Goal: Task Accomplishment & Management: Complete application form

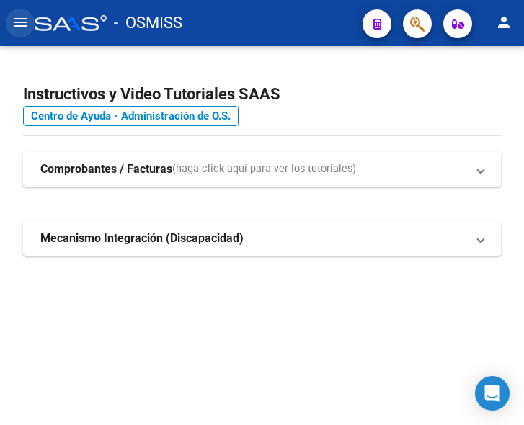
click at [10, 24] on button "menu" at bounding box center [20, 23] width 29 height 29
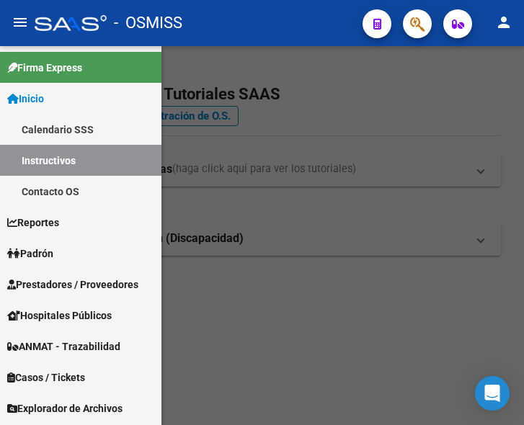
click at [64, 278] on span "Prestadores / Proveedores" at bounding box center [72, 285] width 131 height 16
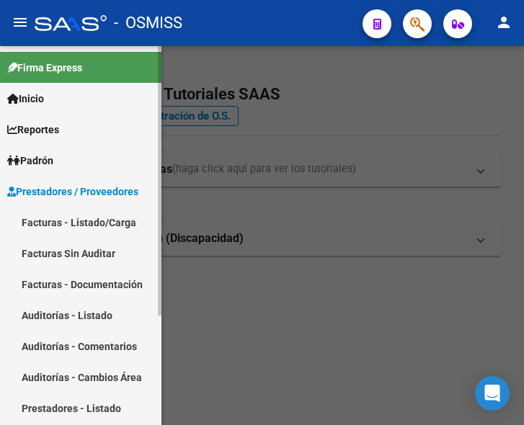
click at [83, 221] on link "Facturas - Listado/Carga" at bounding box center [81, 222] width 162 height 31
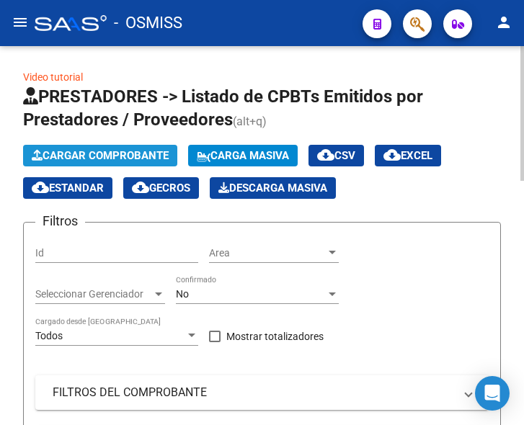
click at [111, 157] on span "Cargar Comprobante" at bounding box center [100, 155] width 137 height 13
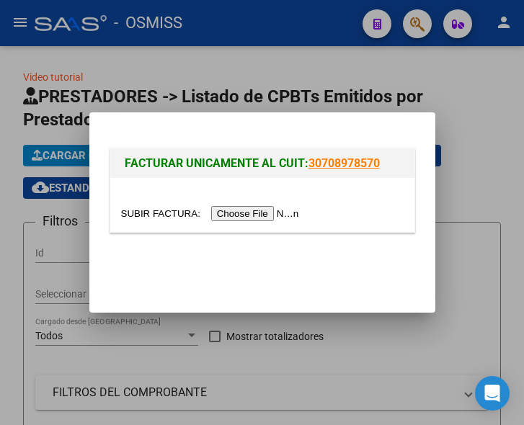
click at [243, 213] on input "file" at bounding box center [212, 213] width 182 height 15
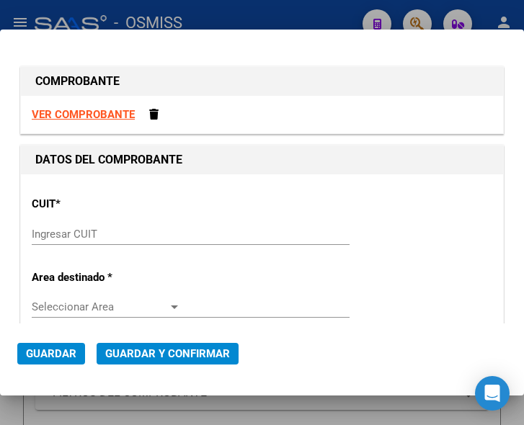
click at [104, 230] on input "Ingresar CUIT" at bounding box center [106, 234] width 149 height 13
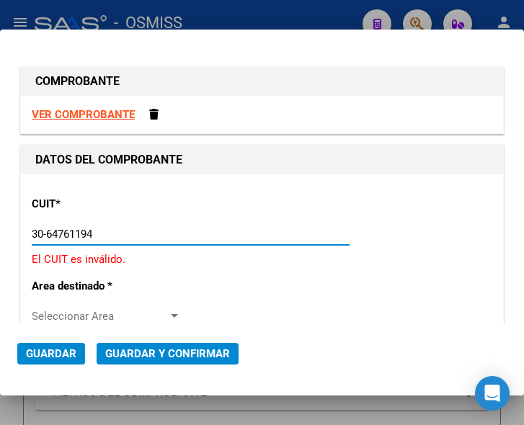
type input "30-64761194-6"
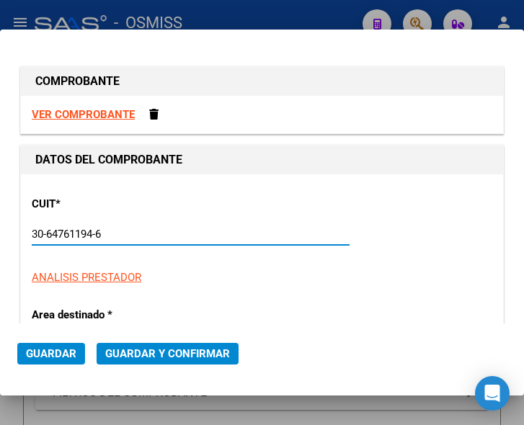
type input "1"
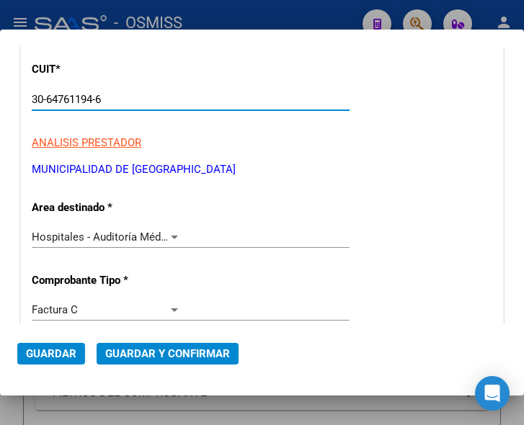
scroll to position [144, 0]
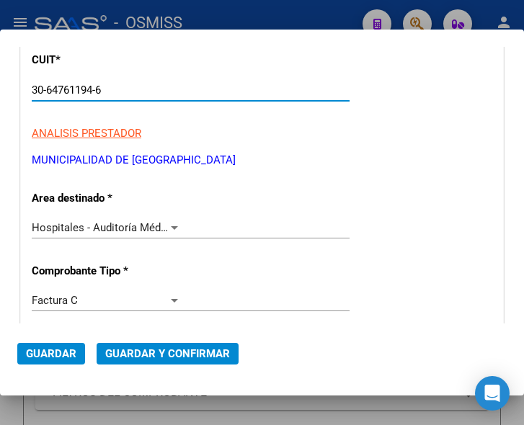
type input "30-64761194-6"
click at [171, 226] on div at bounding box center [174, 228] width 7 height 4
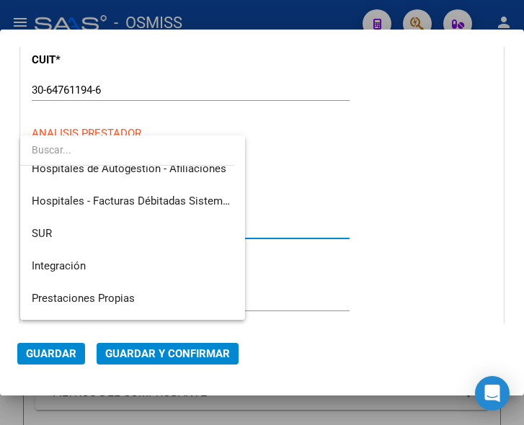
scroll to position [0, 0]
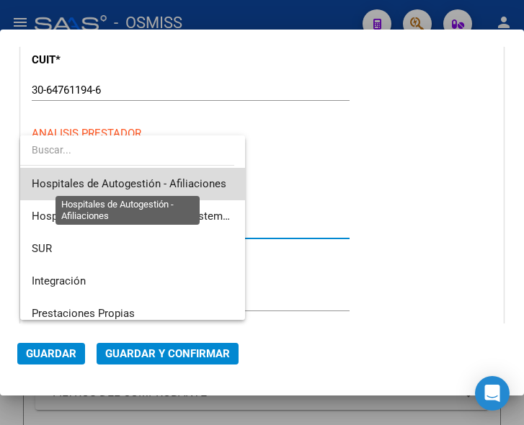
click at [201, 180] on span "Hospitales de Autogestión - Afiliaciones" at bounding box center [129, 183] width 195 height 13
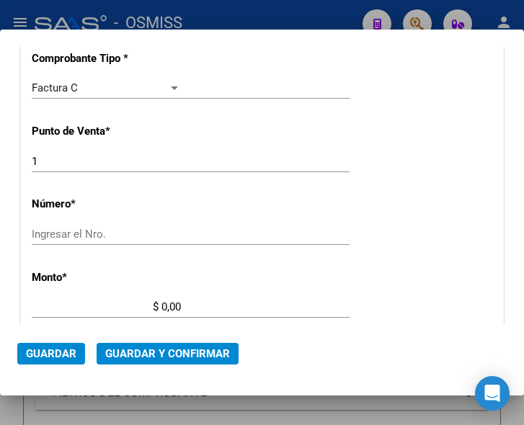
scroll to position [361, 0]
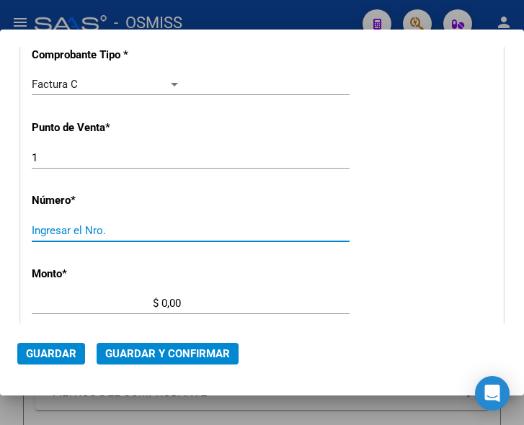
click at [72, 226] on input "Ingresar el Nro." at bounding box center [106, 230] width 149 height 13
type input "4064"
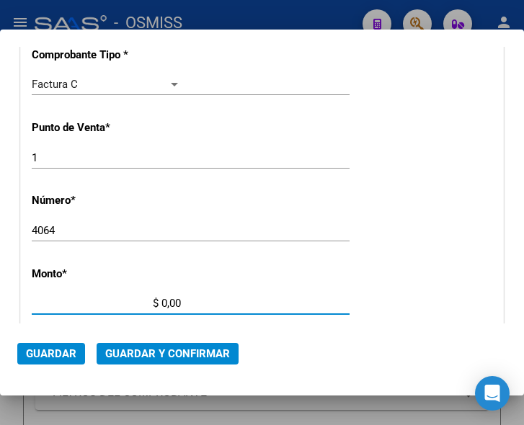
click at [162, 301] on input "$ 0,00" at bounding box center [106, 303] width 149 height 13
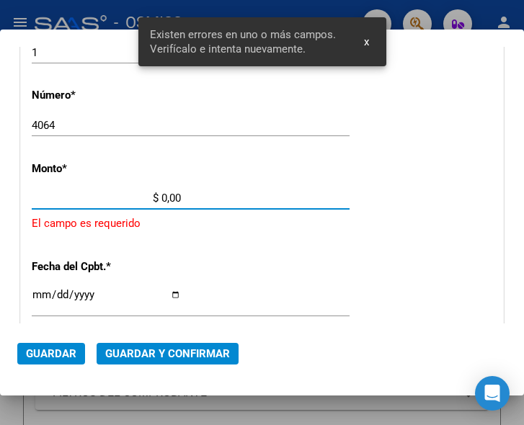
scroll to position [472, 0]
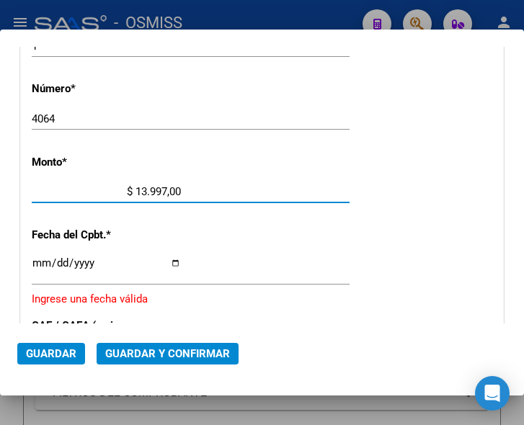
type input "$ 139.975,00"
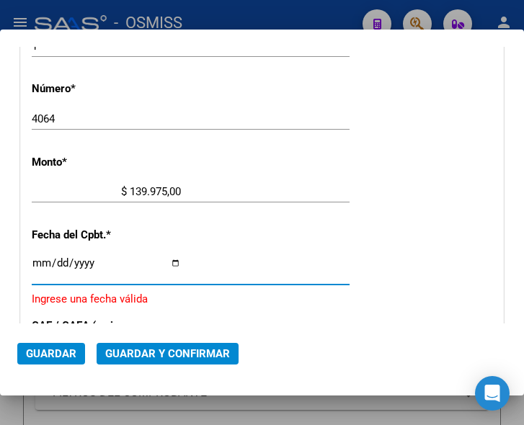
click at [40, 262] on input "Ingresar la fecha" at bounding box center [106, 268] width 149 height 23
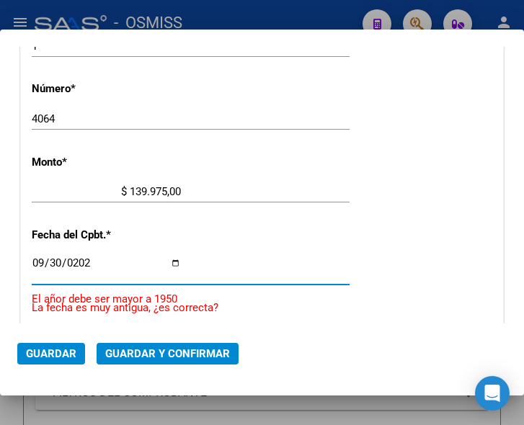
type input "[DATE]"
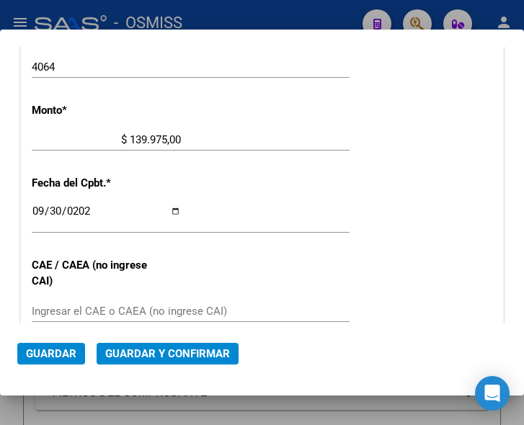
scroll to position [544, 0]
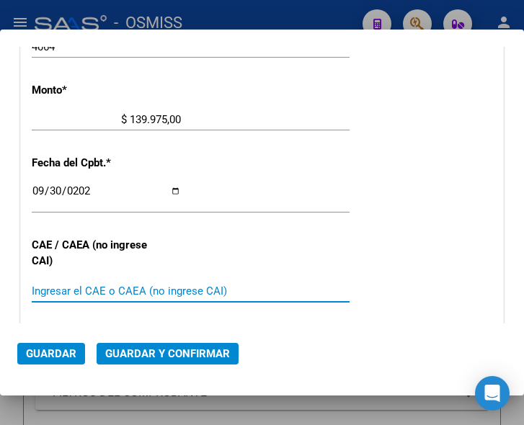
click at [87, 286] on input "Ingresar el CAE o CAEA (no ingrese CAI)" at bounding box center [106, 291] width 149 height 13
type input "75396979619500"
click at [160, 351] on span "Guardar y Confirmar" at bounding box center [167, 354] width 125 height 13
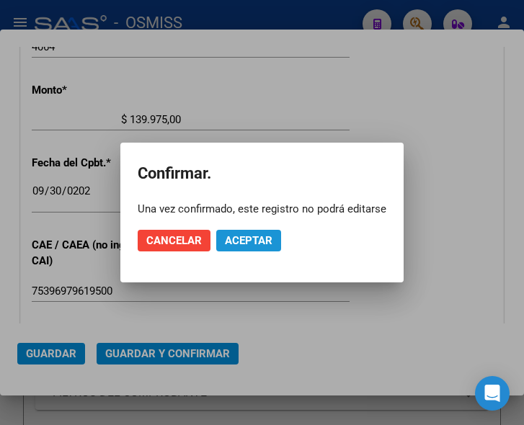
click at [247, 247] on span "Aceptar" at bounding box center [249, 240] width 48 height 13
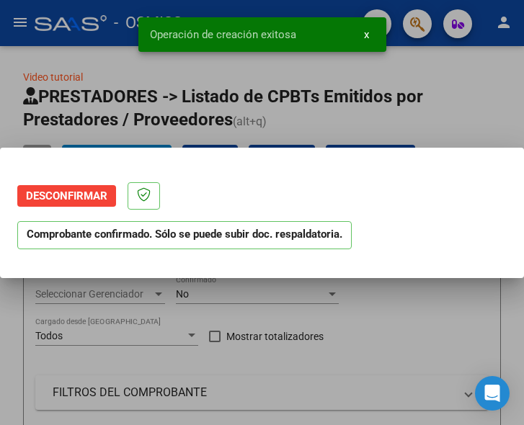
scroll to position [0, 0]
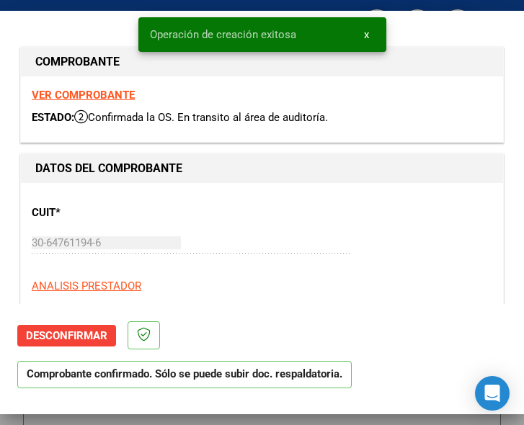
type input "2025-11-29"
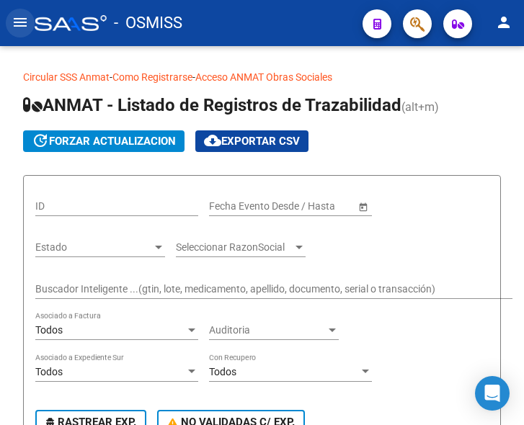
click at [22, 24] on mat-icon "menu" at bounding box center [20, 22] width 17 height 17
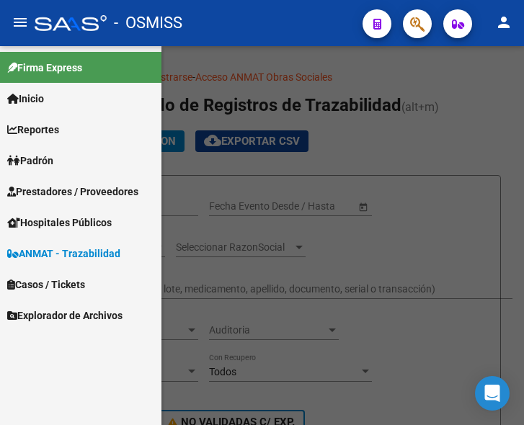
click at [83, 191] on span "Prestadores / Proveedores" at bounding box center [72, 192] width 131 height 16
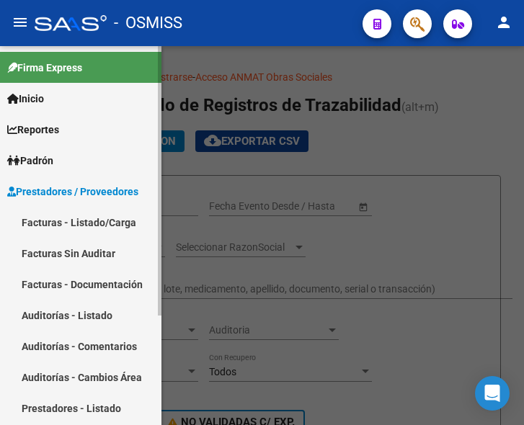
click at [84, 218] on link "Facturas - Listado/Carga" at bounding box center [81, 222] width 162 height 31
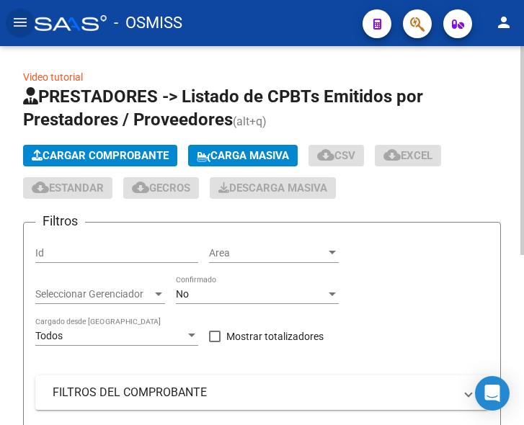
click at [125, 149] on span "Cargar Comprobante" at bounding box center [100, 155] width 137 height 13
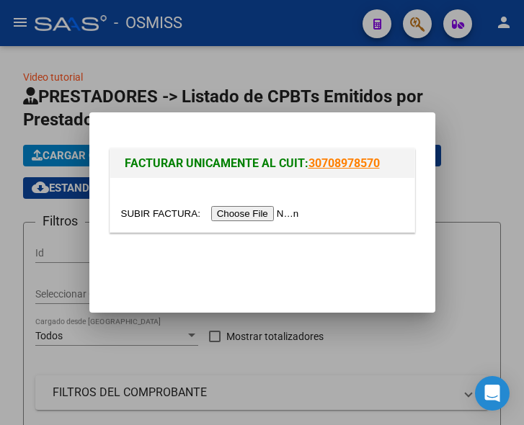
click at [260, 216] on input "file" at bounding box center [212, 213] width 182 height 15
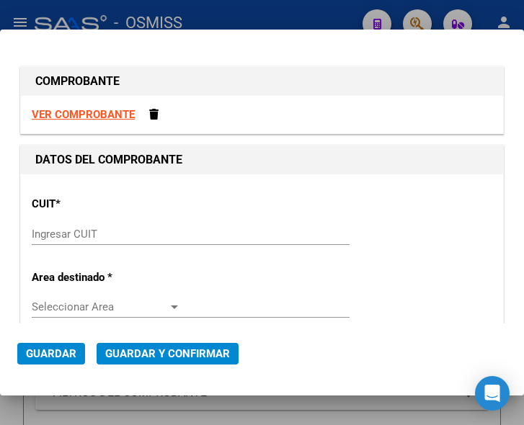
click at [81, 226] on div "Ingresar CUIT" at bounding box center [191, 235] width 318 height 22
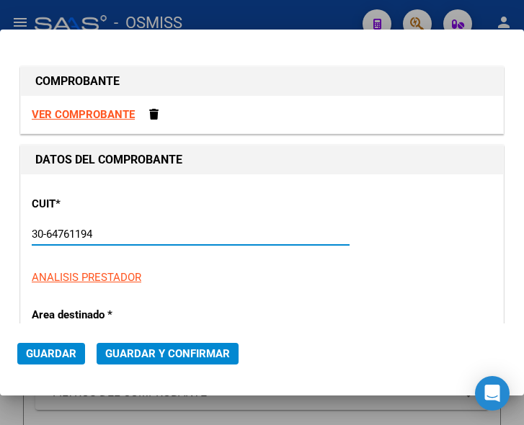
type input "30-64761194-6"
type input "1"
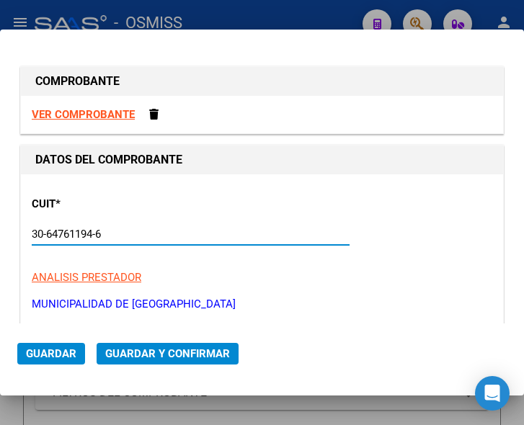
scroll to position [72, 0]
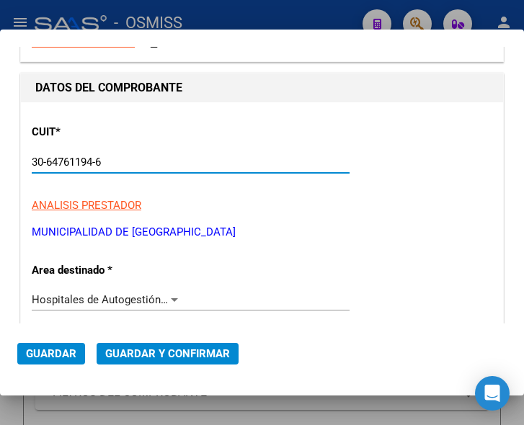
type input "30-64761194-6"
click at [168, 296] on div at bounding box center [174, 300] width 13 height 12
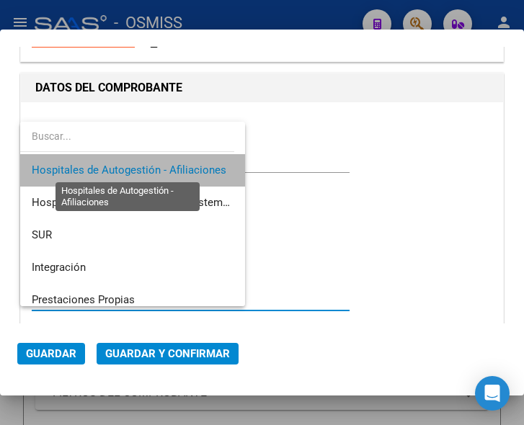
click at [187, 170] on span "Hospitales de Autogestión - Afiliaciones" at bounding box center [129, 170] width 195 height 13
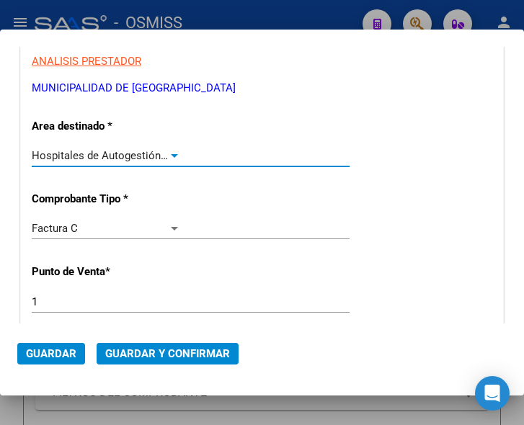
scroll to position [288, 0]
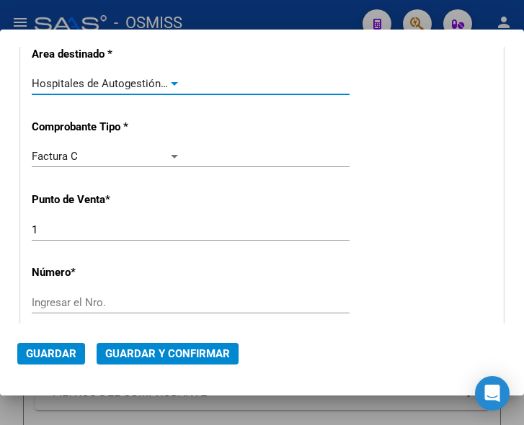
click at [94, 299] on input "Ingresar el Nro." at bounding box center [106, 302] width 149 height 13
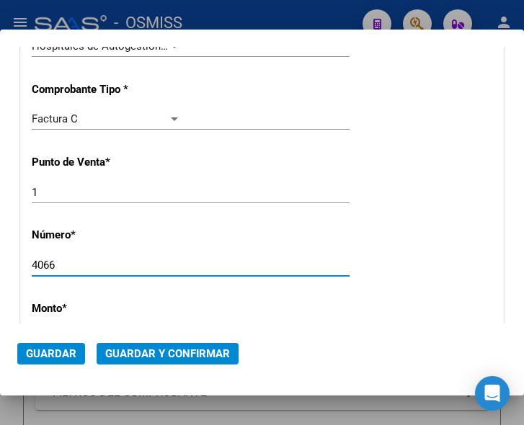
scroll to position [361, 0]
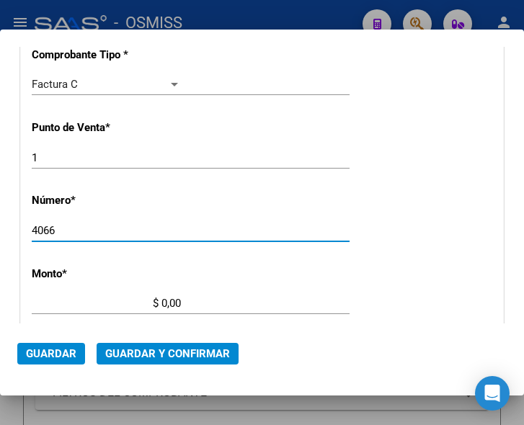
type input "4066"
click at [163, 302] on input "$ 0,00" at bounding box center [106, 303] width 149 height 13
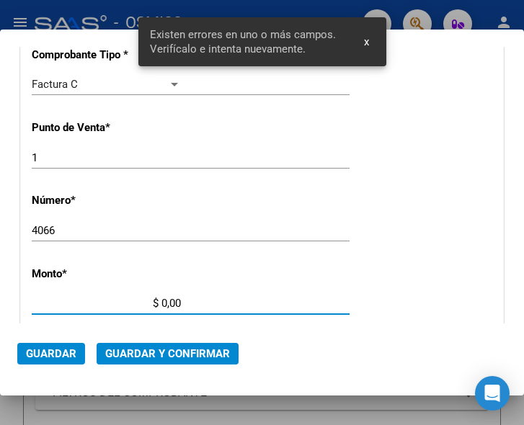
scroll to position [472, 0]
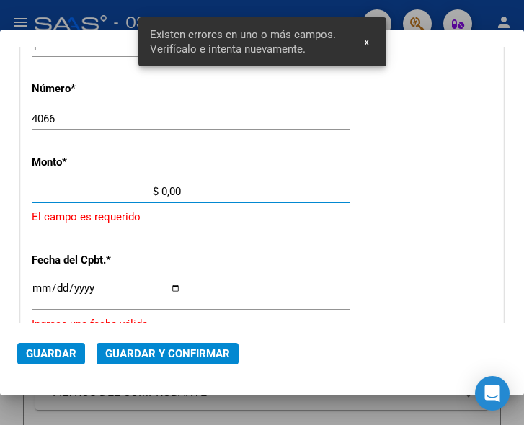
click at [162, 190] on input "$ 0,00" at bounding box center [106, 191] width 149 height 13
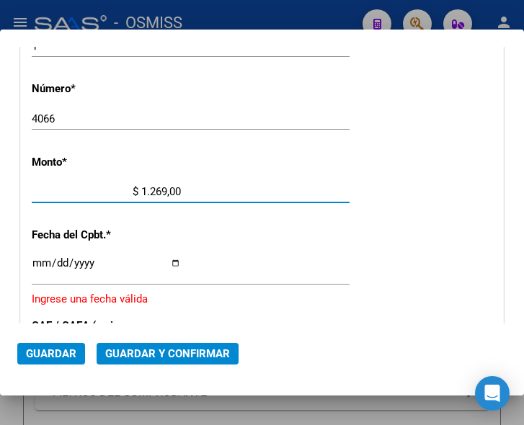
type input "$ 12.693,00"
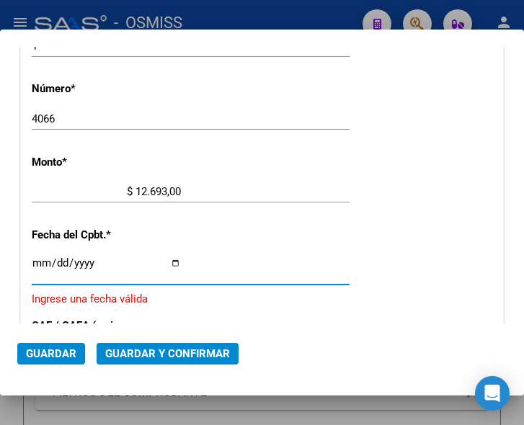
click at [41, 257] on input "Ingresar la fecha" at bounding box center [106, 268] width 149 height 23
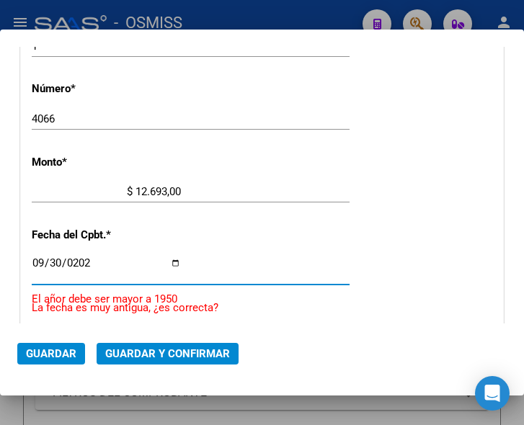
type input "2025-09-30"
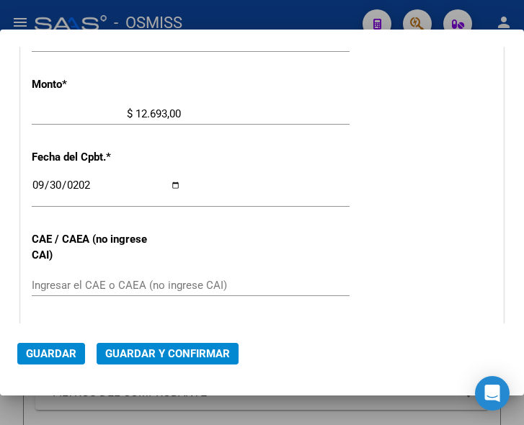
scroll to position [689, 0]
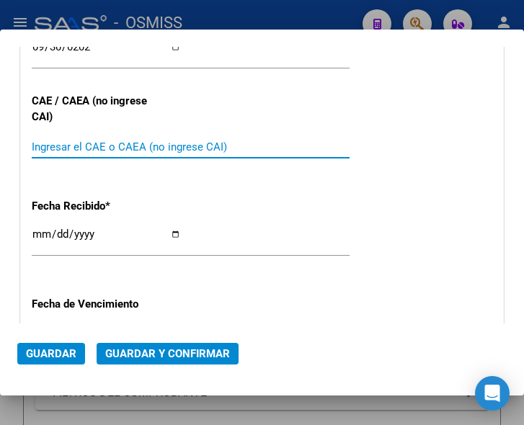
click at [105, 148] on input "Ingresar el CAE o CAEA (no ingrese CAI)" at bounding box center [106, 147] width 149 height 13
type input "75396981255492"
click at [157, 352] on span "Guardar y Confirmar" at bounding box center [167, 354] width 125 height 13
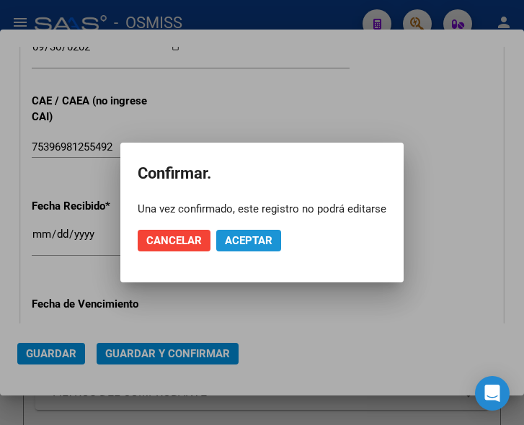
click at [255, 242] on span "Aceptar" at bounding box center [249, 240] width 48 height 13
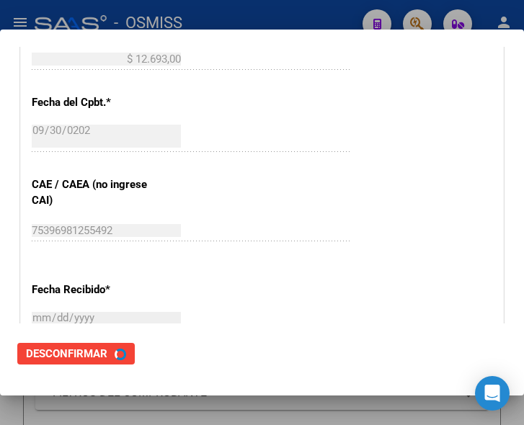
scroll to position [617, 0]
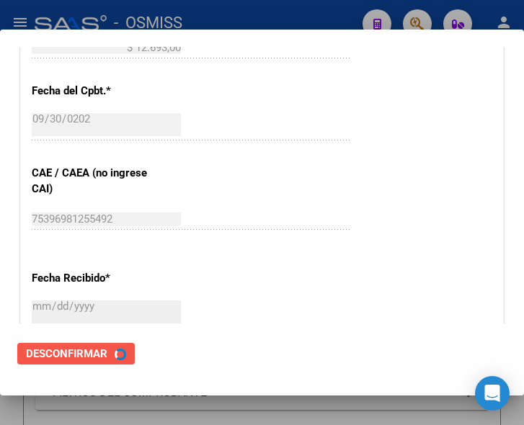
click at [68, 357] on span "Desconfirmar" at bounding box center [66, 354] width 81 height 13
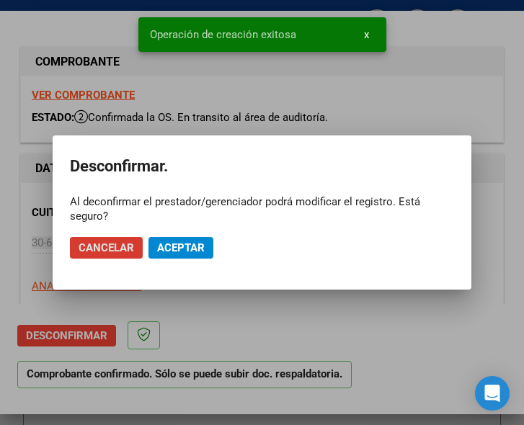
type input "2025-11-29"
click at [110, 247] on span "Cancelar" at bounding box center [107, 248] width 56 height 13
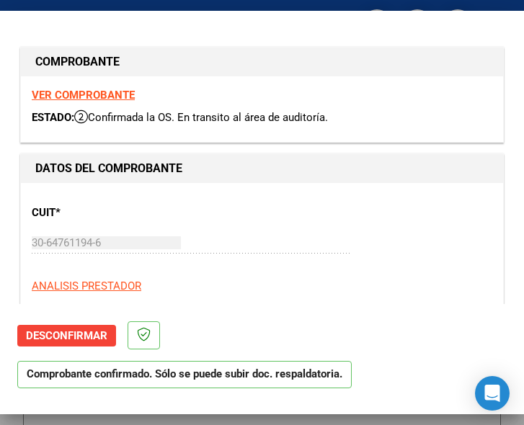
click at [361, 221] on div "CUIT * 30-64761194-6 Ingresar CUIT ANALISIS PRESTADOR MUNICIPALIDAD DE ZARATE A…" at bounding box center [262, 257] width 461 height 127
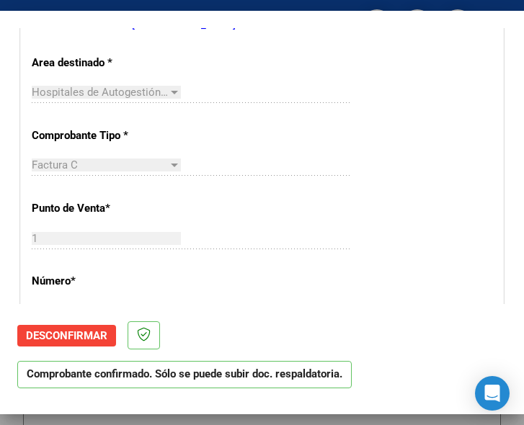
scroll to position [361, 0]
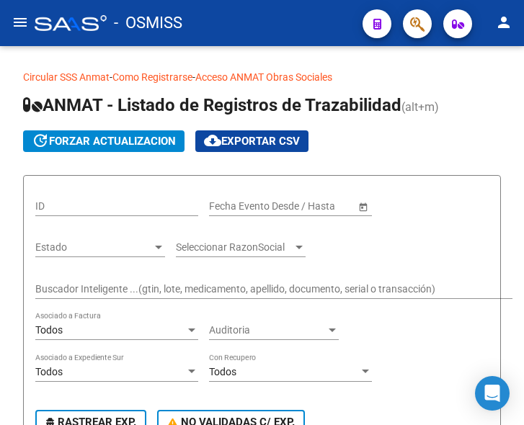
click at [17, 22] on mat-icon "menu" at bounding box center [20, 22] width 17 height 17
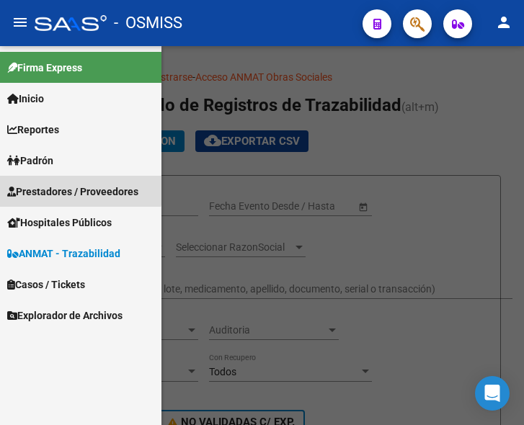
click at [61, 188] on span "Prestadores / Proveedores" at bounding box center [72, 192] width 131 height 16
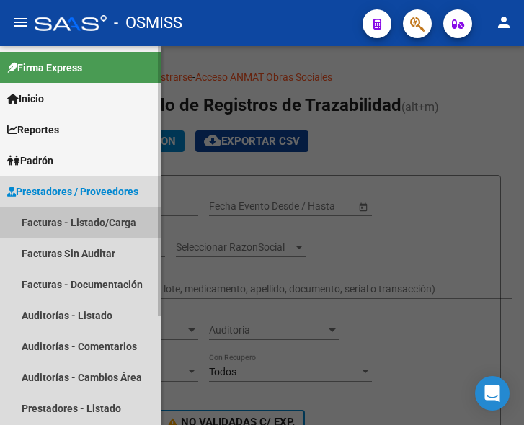
click at [77, 219] on link "Facturas - Listado/Carga" at bounding box center [81, 222] width 162 height 31
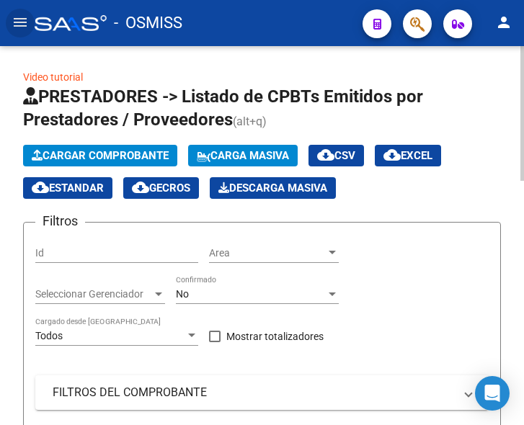
click at [128, 159] on span "Cargar Comprobante" at bounding box center [100, 155] width 137 height 13
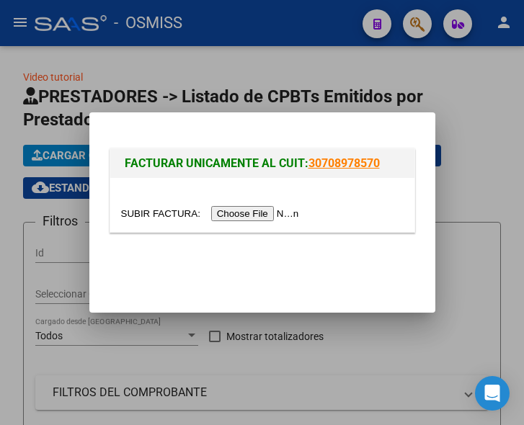
click at [273, 216] on input "file" at bounding box center [212, 213] width 182 height 15
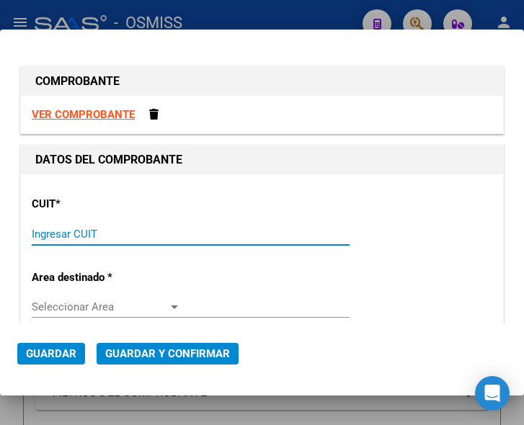
click at [68, 230] on input "Ingresar CUIT" at bounding box center [106, 234] width 149 height 13
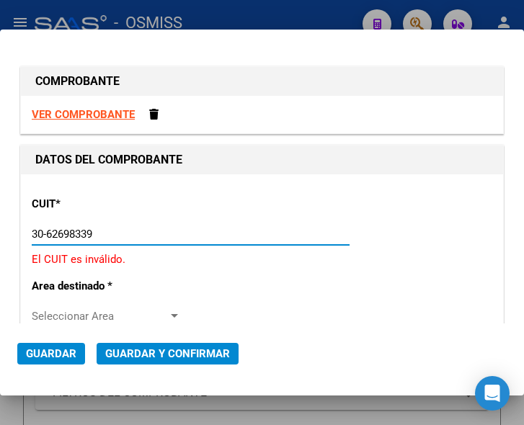
type input "30-62698339-8"
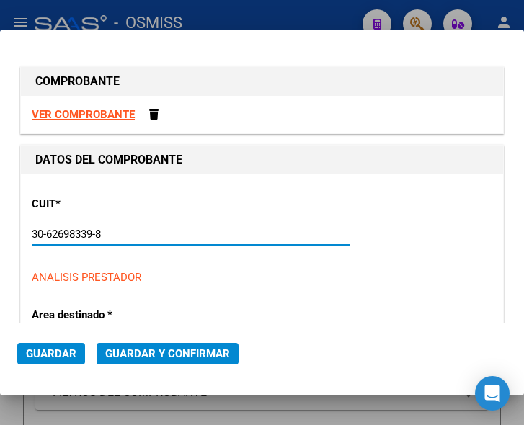
type input "195"
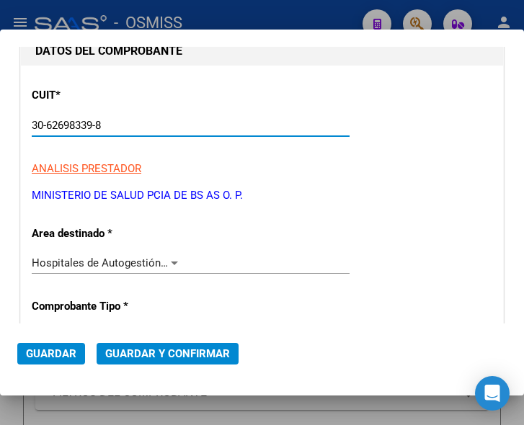
scroll to position [144, 0]
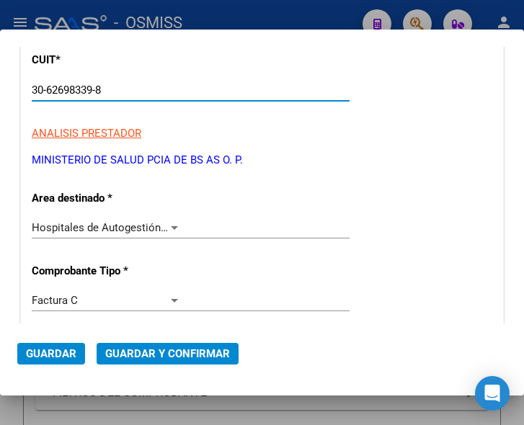
type input "30-62698339-8"
click at [172, 224] on div at bounding box center [174, 228] width 13 height 12
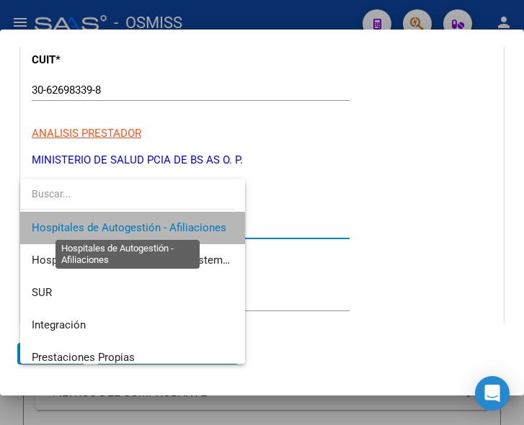
click at [172, 224] on span "Hospitales de Autogestión - Afiliaciones" at bounding box center [129, 227] width 195 height 13
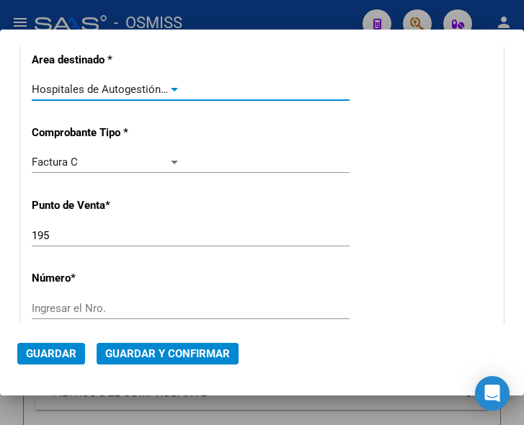
scroll to position [288, 0]
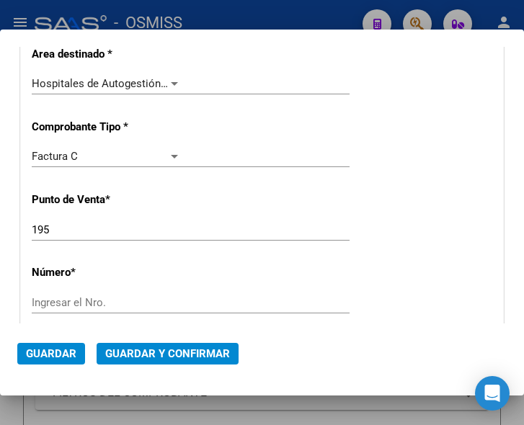
click at [92, 237] on div "195 Ingresar el Nro." at bounding box center [191, 230] width 318 height 22
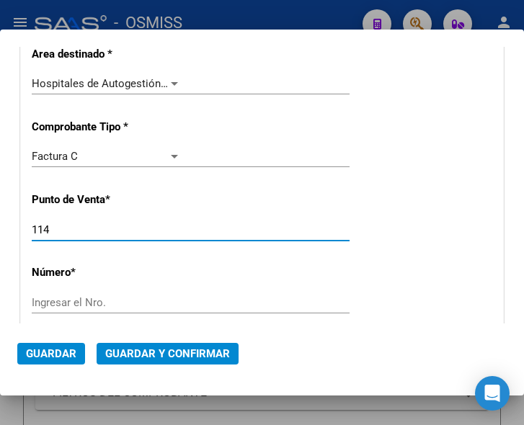
type input "114"
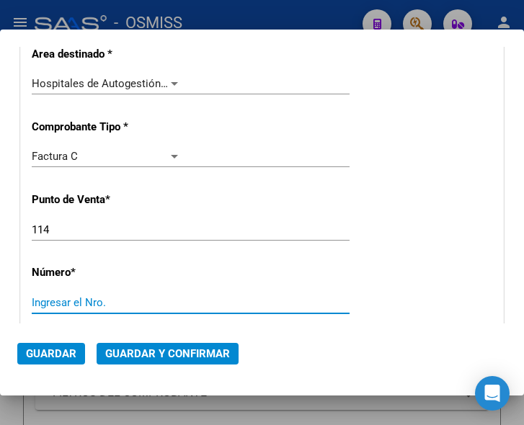
click at [105, 303] on input "Ingresar el Nro." at bounding box center [106, 302] width 149 height 13
type input "7569"
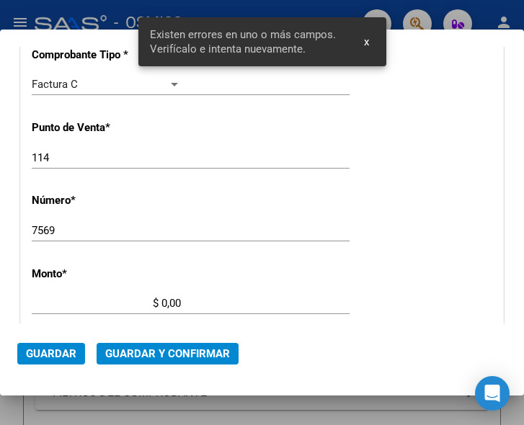
scroll to position [472, 0]
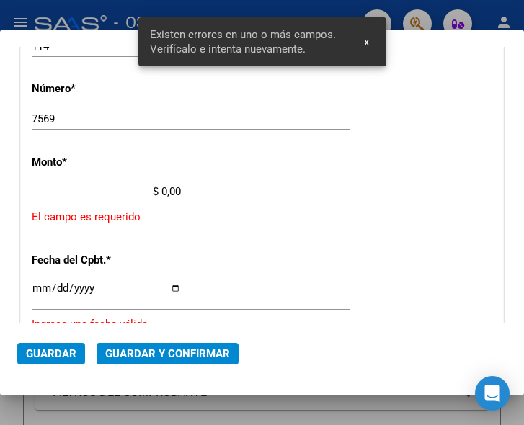
click at [162, 190] on input "$ 0,00" at bounding box center [106, 191] width 149 height 13
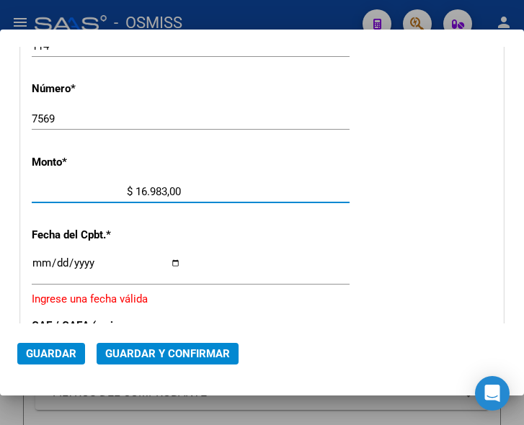
type input "$ 169.831,00"
click at [40, 260] on input "Ingresar la fecha" at bounding box center [106, 268] width 149 height 23
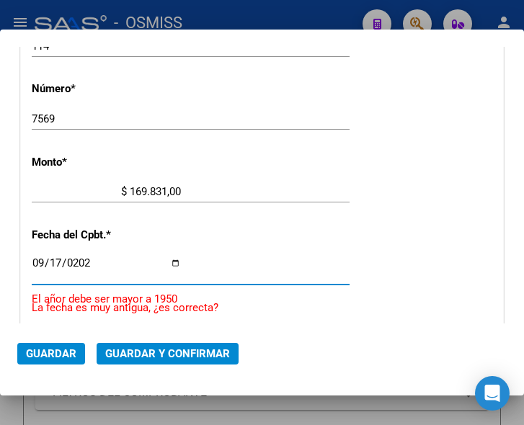
type input "2025-09-17"
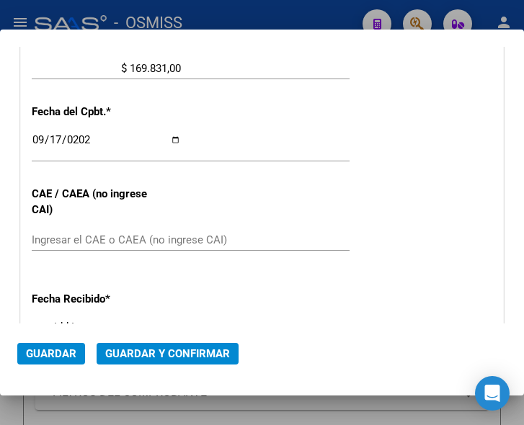
scroll to position [617, 0]
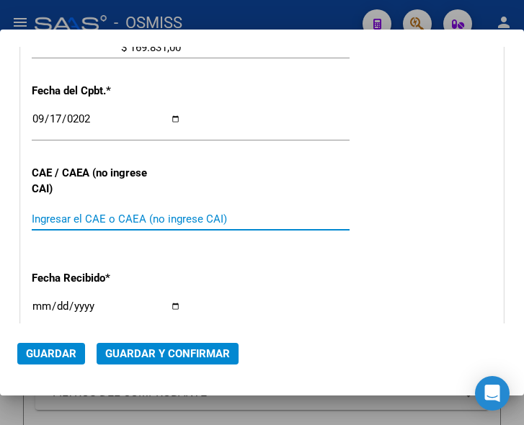
click at [74, 214] on input "Ingresar el CAE o CAEA (no ingrese CAI)" at bounding box center [106, 219] width 149 height 13
type input "75388469195951"
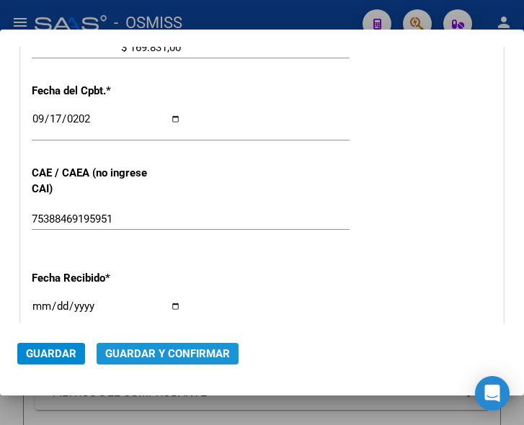
click at [177, 357] on span "Guardar y Confirmar" at bounding box center [167, 354] width 125 height 13
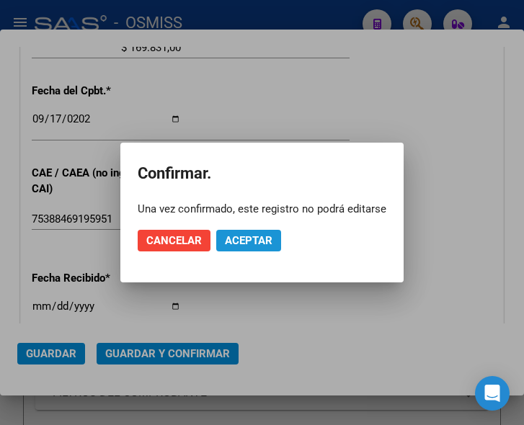
click at [251, 239] on span "Aceptar" at bounding box center [249, 240] width 48 height 13
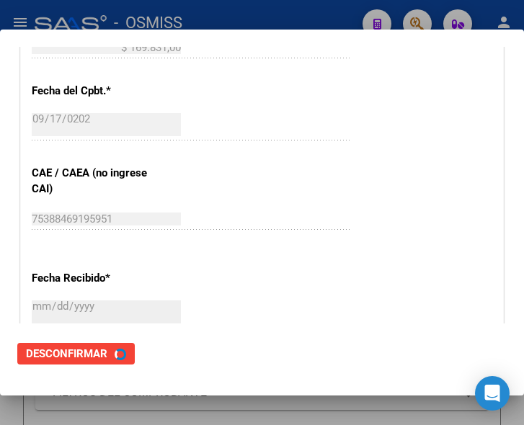
scroll to position [0, 0]
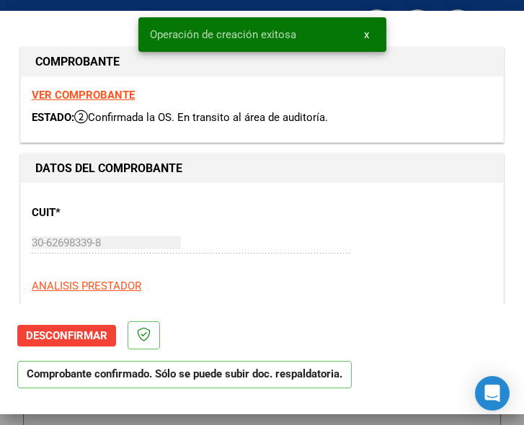
type input "2025-11-16"
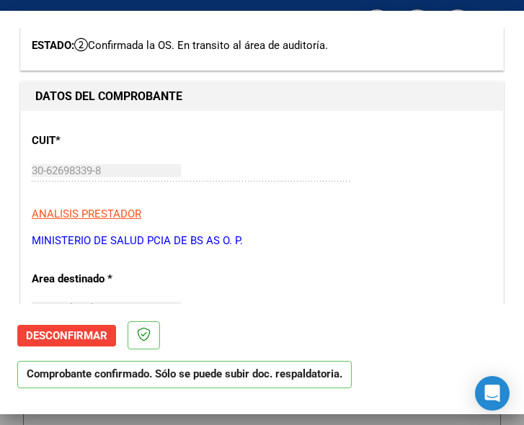
scroll to position [144, 0]
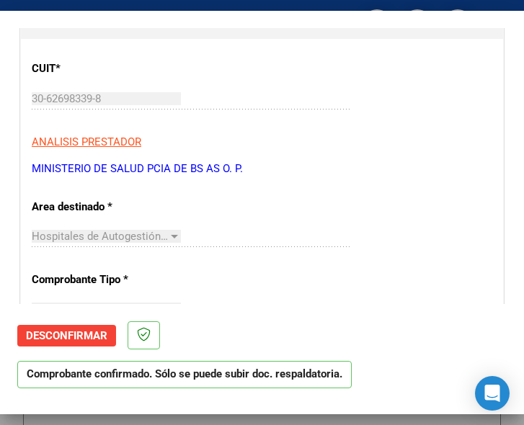
click at [434, 158] on div "CUIT * 30-62698339-8 Ingresar CUIT ANALISIS PRESTADOR MINISTERIO DE SALUD PCIA …" at bounding box center [262, 113] width 461 height 127
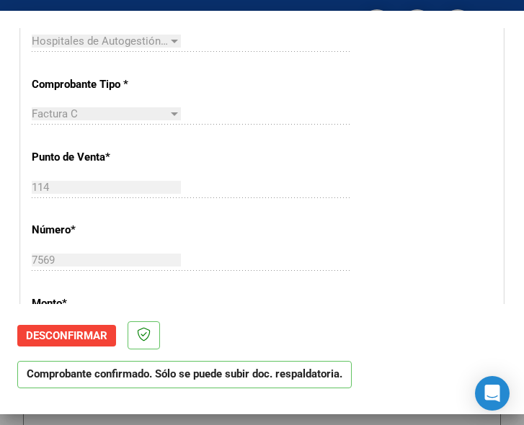
scroll to position [361, 0]
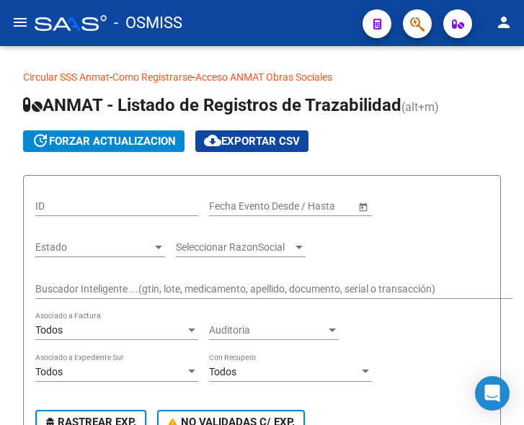
click at [12, 18] on mat-icon "menu" at bounding box center [20, 22] width 17 height 17
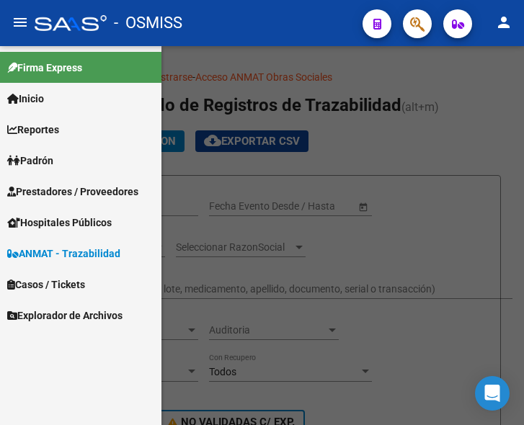
click at [54, 187] on span "Prestadores / Proveedores" at bounding box center [72, 192] width 131 height 16
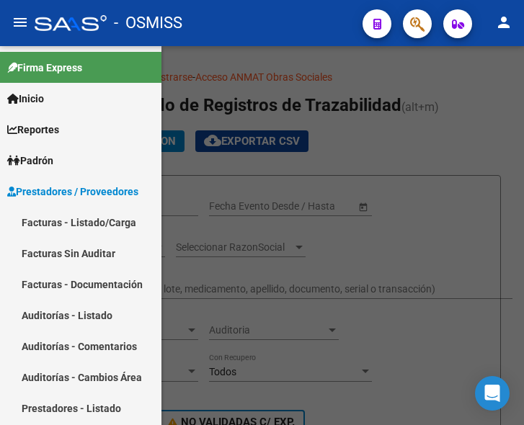
drag, startPoint x: 71, startPoint y: 218, endPoint x: 102, endPoint y: 227, distance: 31.7
click at [72, 220] on link "Facturas - Listado/Carga" at bounding box center [81, 222] width 162 height 31
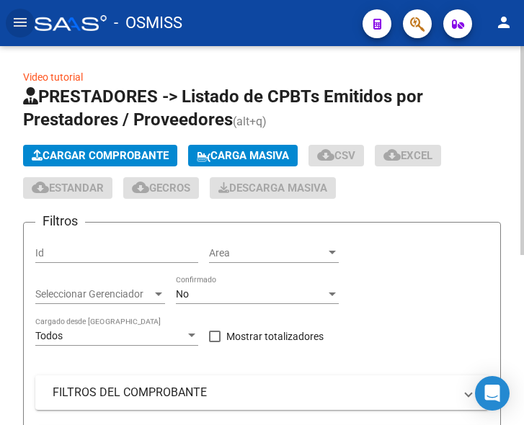
click at [136, 159] on span "Cargar Comprobante" at bounding box center [100, 155] width 137 height 13
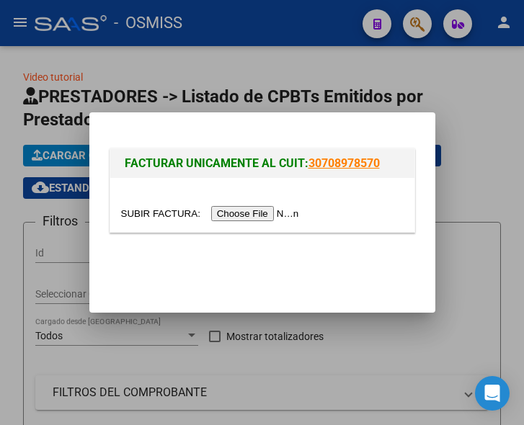
click at [260, 217] on input "file" at bounding box center [212, 213] width 182 height 15
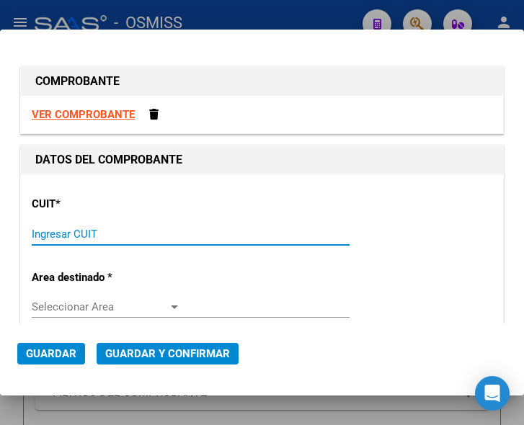
click at [58, 239] on input "Ingresar CUIT" at bounding box center [106, 234] width 149 height 13
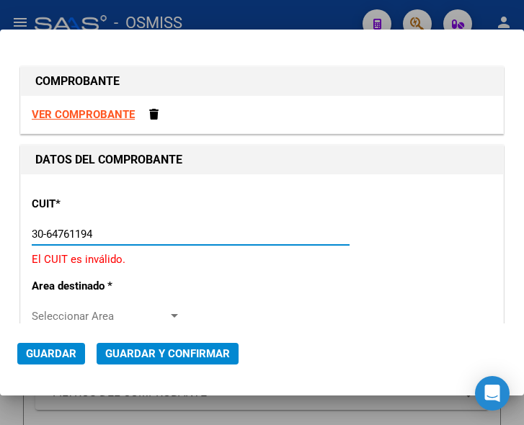
type input "30-64761194-6"
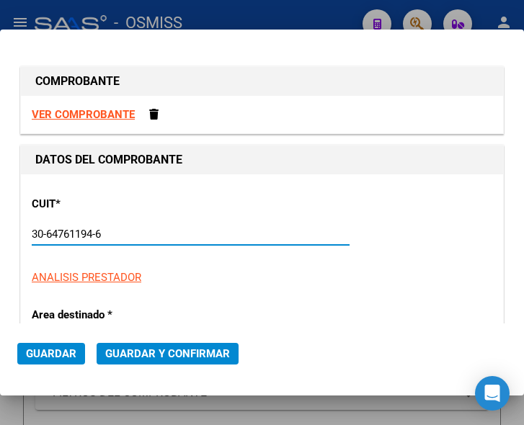
type input "1"
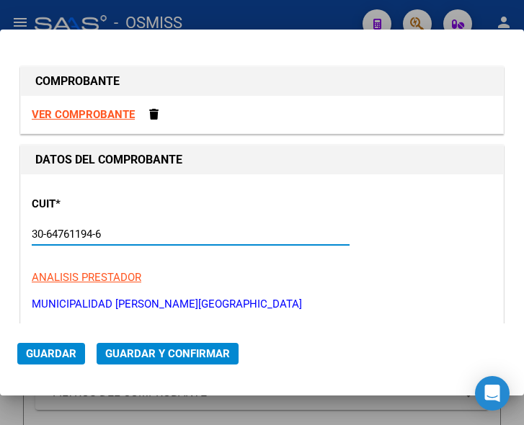
scroll to position [72, 0]
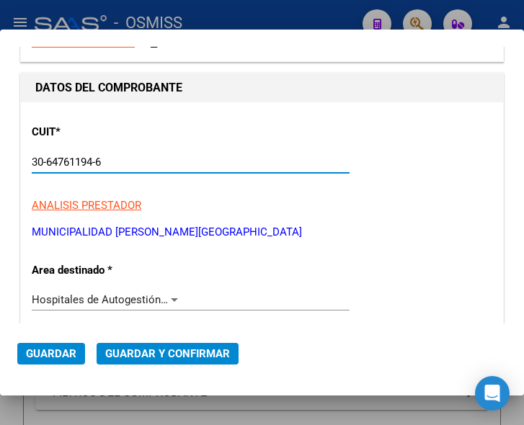
type input "30-64761194-6"
click at [169, 297] on div at bounding box center [174, 300] width 13 height 12
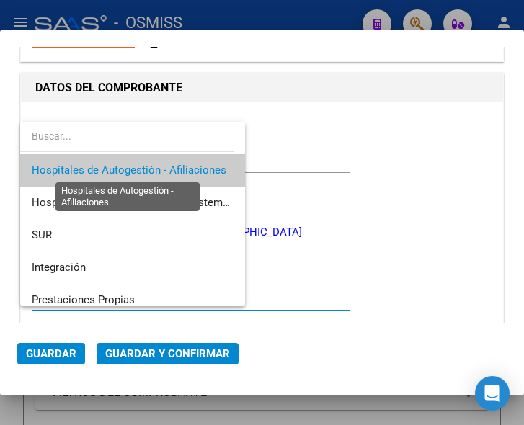
click at [164, 167] on span "Hospitales de Autogestión - Afiliaciones" at bounding box center [129, 170] width 195 height 13
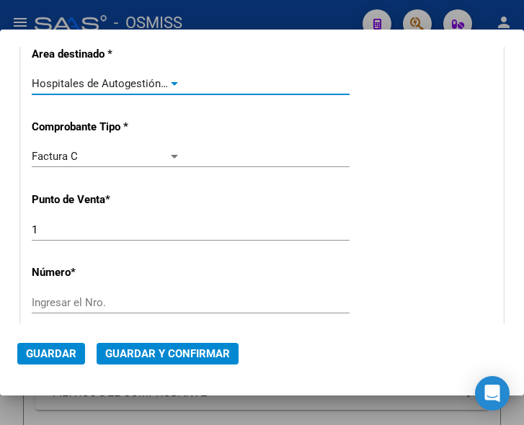
scroll to position [361, 0]
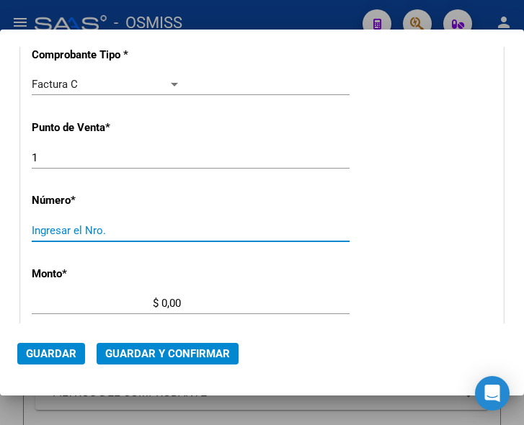
click at [74, 235] on input "Ingresar el Nro." at bounding box center [106, 230] width 149 height 13
type input "4065"
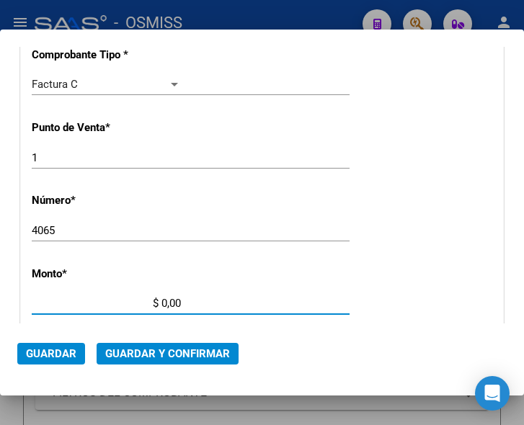
click at [163, 302] on input "$ 0,00" at bounding box center [106, 303] width 149 height 13
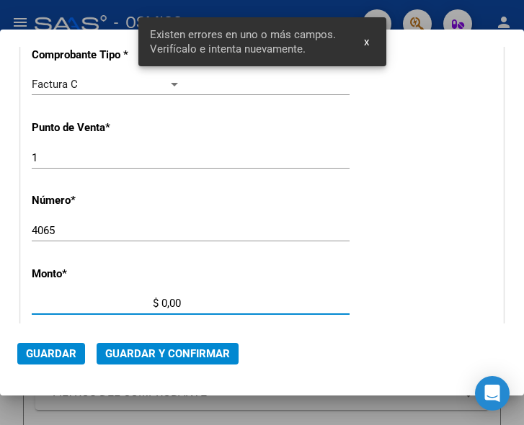
scroll to position [472, 0]
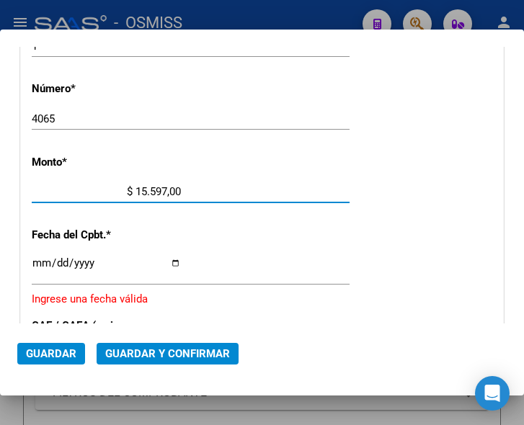
type input "$ 155.970,00"
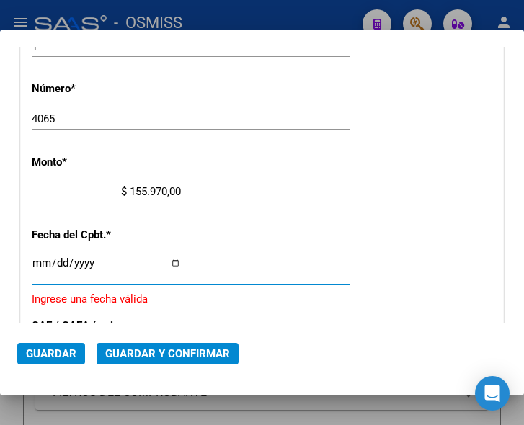
click at [37, 265] on input "Ingresar la fecha" at bounding box center [106, 268] width 149 height 23
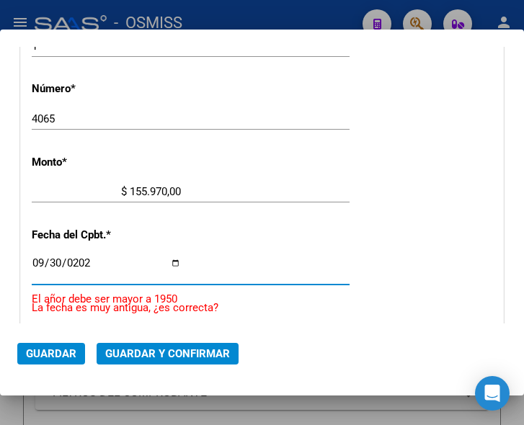
type input "2025-09-30"
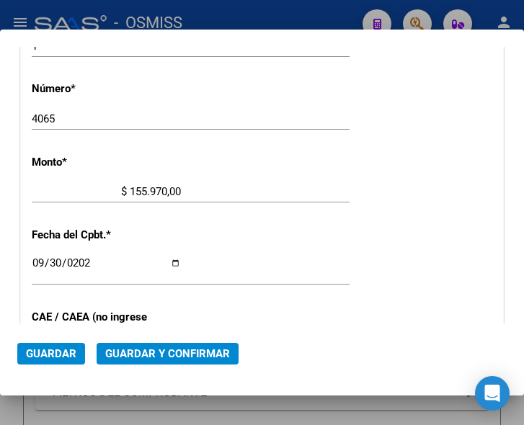
scroll to position [544, 0]
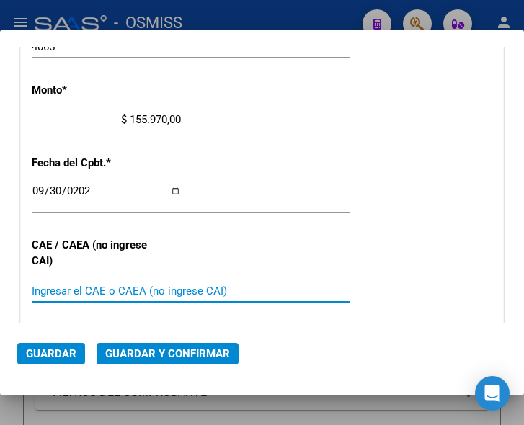
click at [69, 292] on input "Ingresar el CAE o CAEA (no ingrese CAI)" at bounding box center [106, 291] width 149 height 13
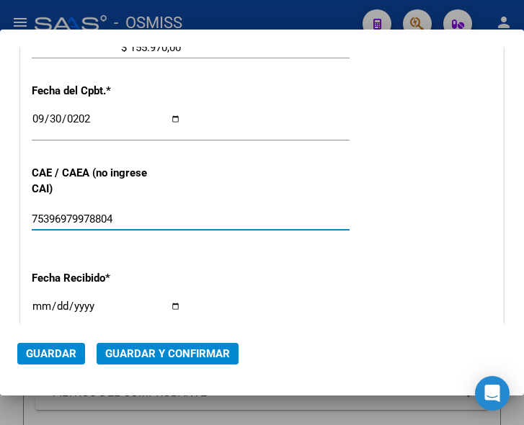
type input "75396979978804"
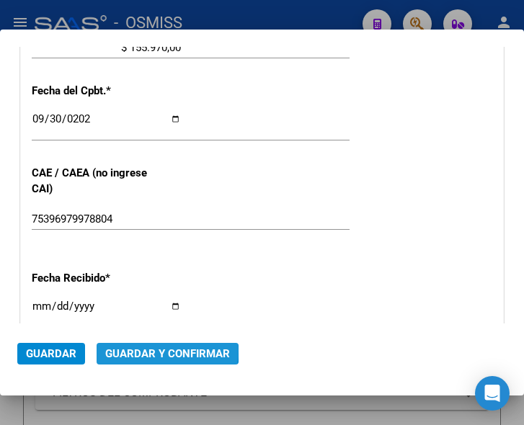
click at [161, 350] on span "Guardar y Confirmar" at bounding box center [167, 354] width 125 height 13
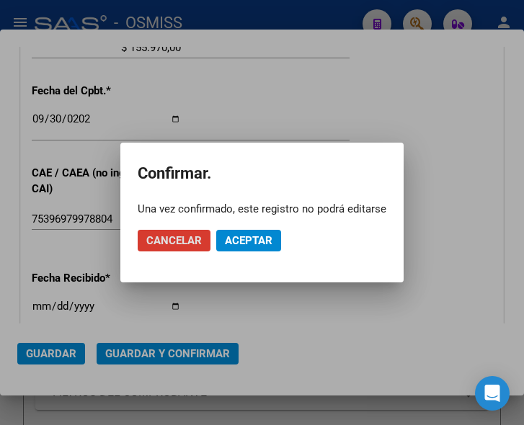
click at [252, 240] on span "Aceptar" at bounding box center [249, 240] width 48 height 13
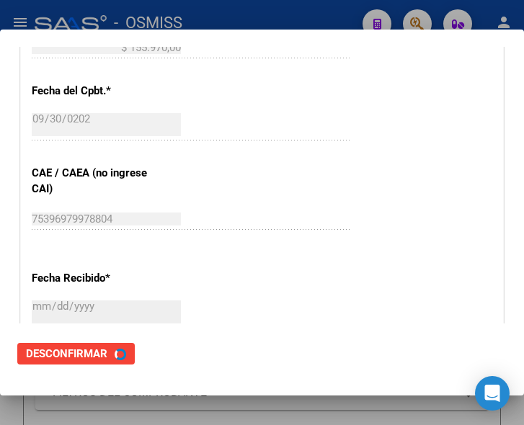
scroll to position [0, 0]
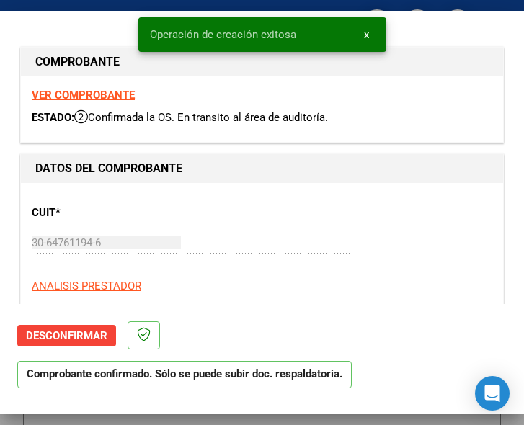
type input "2025-11-29"
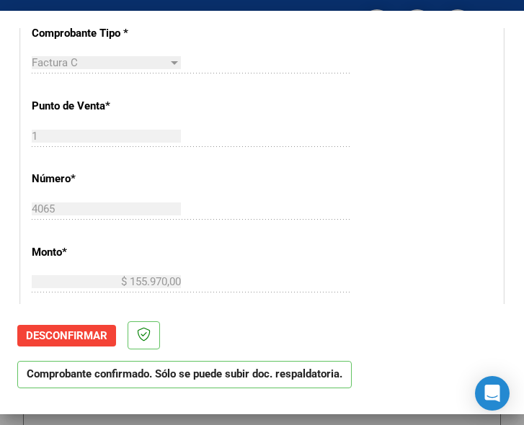
scroll to position [433, 0]
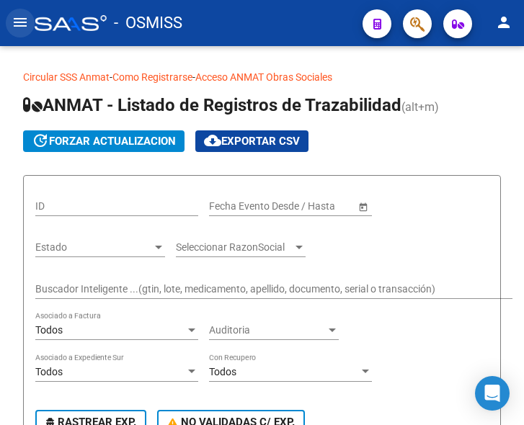
click at [25, 24] on mat-icon "menu" at bounding box center [20, 22] width 17 height 17
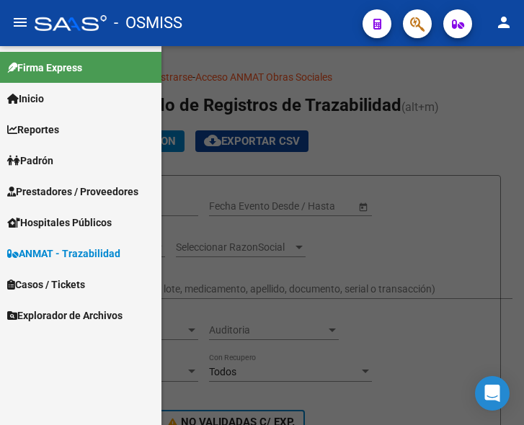
click at [69, 184] on span "Prestadores / Proveedores" at bounding box center [72, 192] width 131 height 16
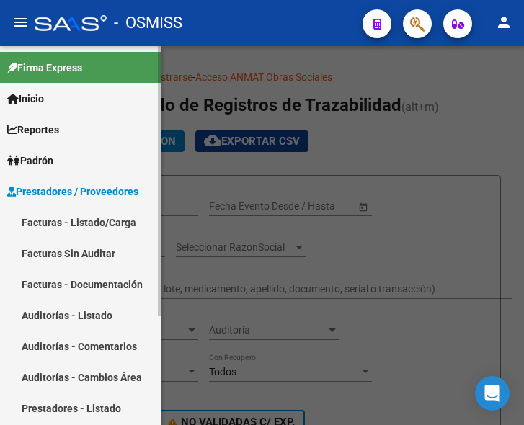
click at [85, 224] on link "Facturas - Listado/Carga" at bounding box center [81, 222] width 162 height 31
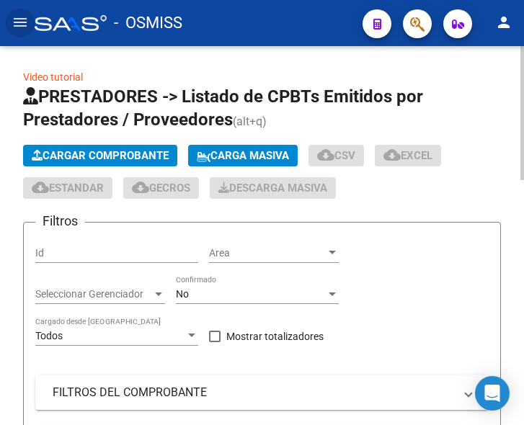
click at [127, 155] on span "Cargar Comprobante" at bounding box center [100, 155] width 137 height 13
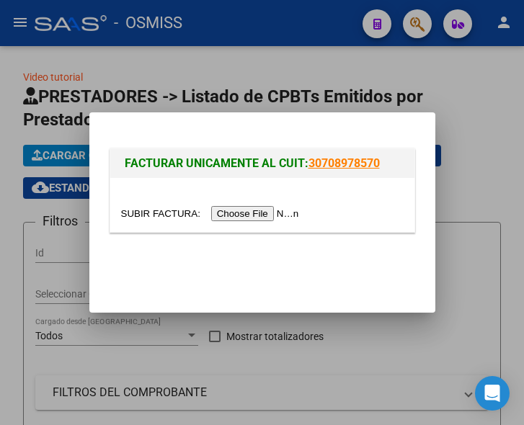
click at [255, 214] on input "file" at bounding box center [212, 213] width 182 height 15
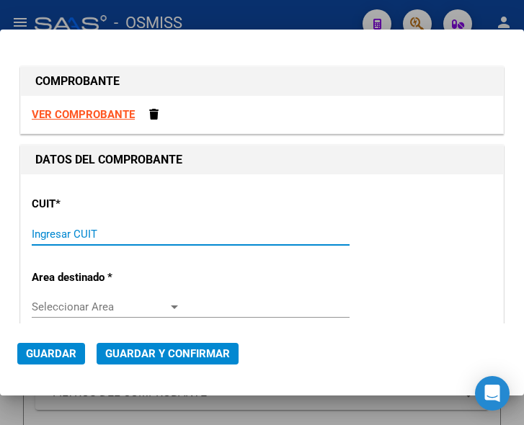
click at [70, 234] on input "Ingresar CUIT" at bounding box center [106, 234] width 149 height 13
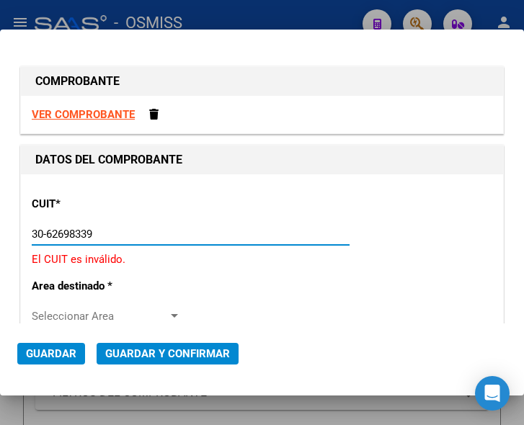
type input "30-62698339-8"
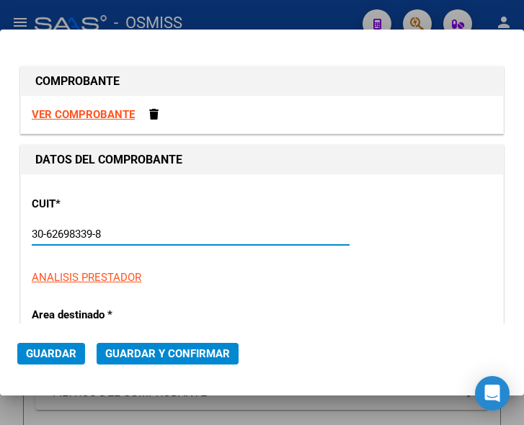
type input "114"
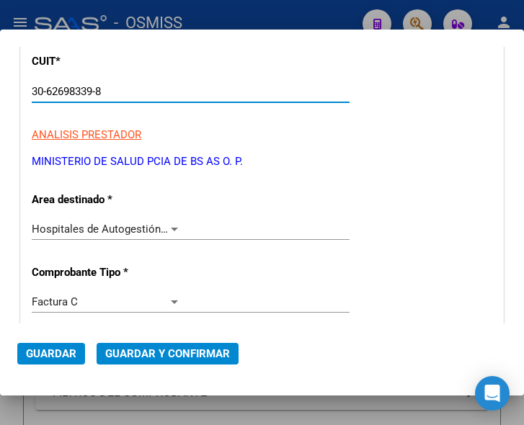
scroll to position [144, 0]
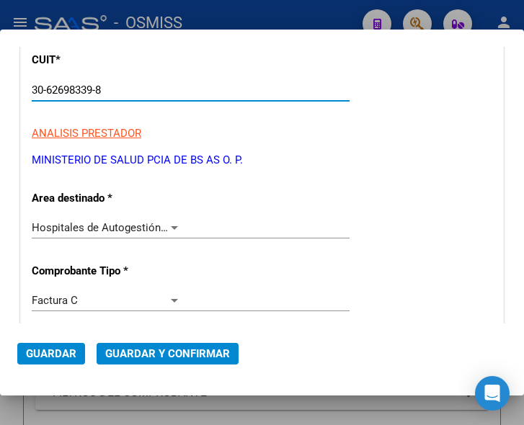
type input "30-62698339-8"
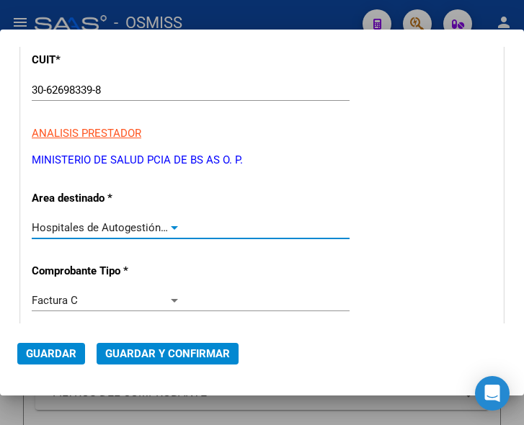
click at [171, 228] on div at bounding box center [174, 228] width 7 height 4
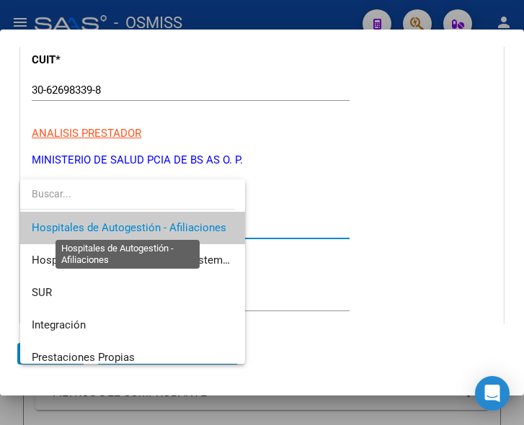
click at [171, 228] on span "Hospitales de Autogestión - Afiliaciones" at bounding box center [129, 227] width 195 height 13
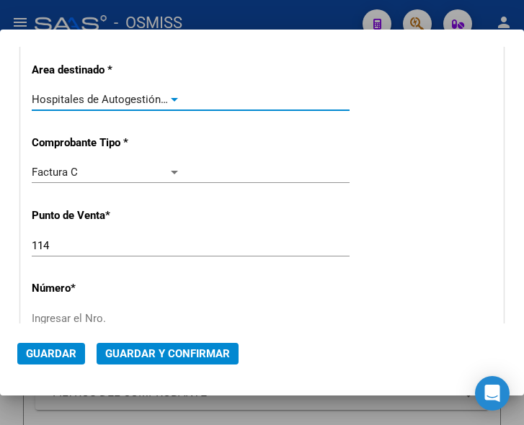
scroll to position [288, 0]
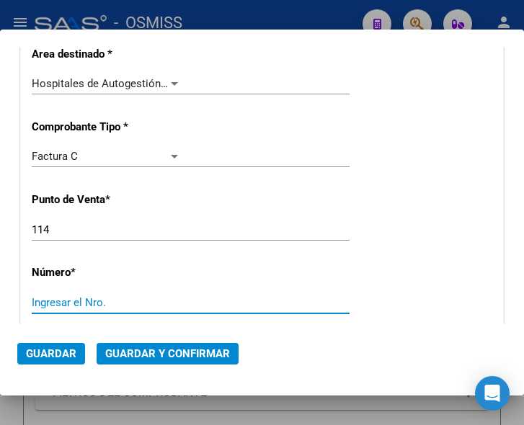
click at [71, 301] on input "Ingresar el Nro." at bounding box center [106, 302] width 149 height 13
click at [69, 229] on input "114" at bounding box center [106, 230] width 149 height 13
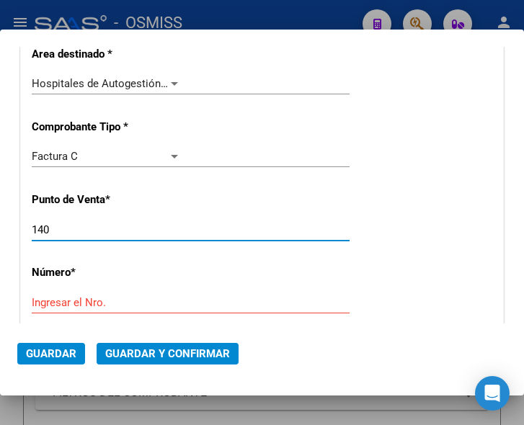
type input "140"
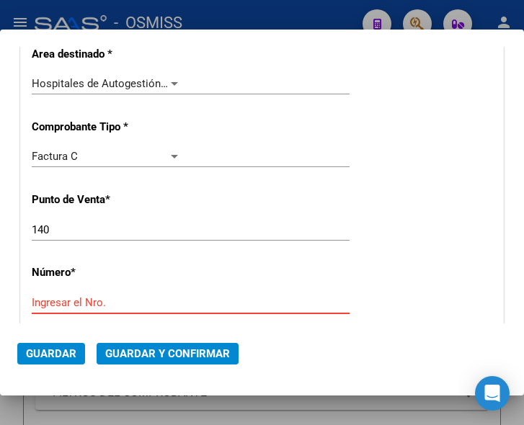
click at [68, 297] on input "Ingresar el Nro." at bounding box center [106, 302] width 149 height 13
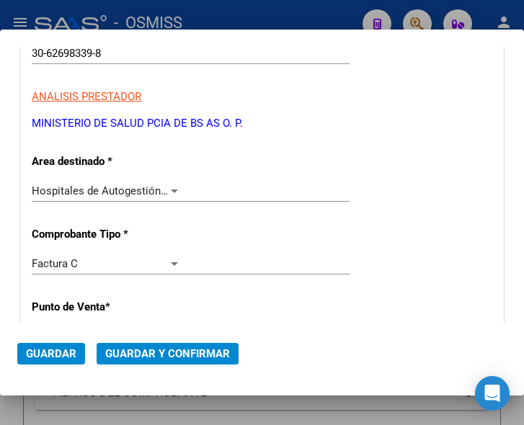
scroll to position [216, 0]
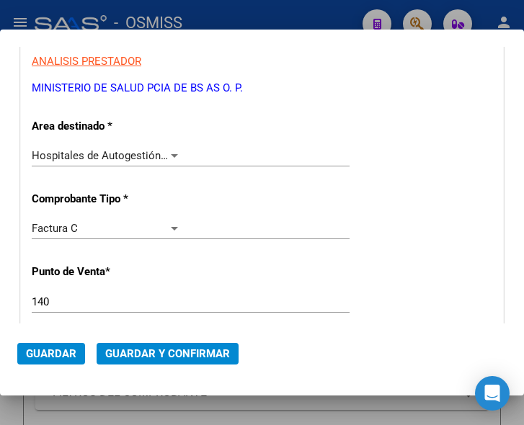
type input "4058"
click at [172, 154] on div at bounding box center [174, 156] width 7 height 4
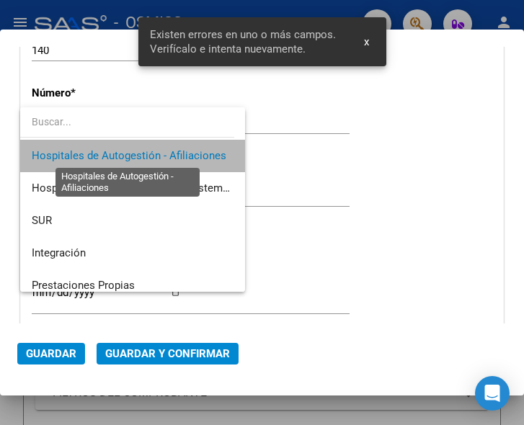
click at [172, 154] on span "Hospitales de Autogestión - Afiliaciones" at bounding box center [129, 155] width 195 height 13
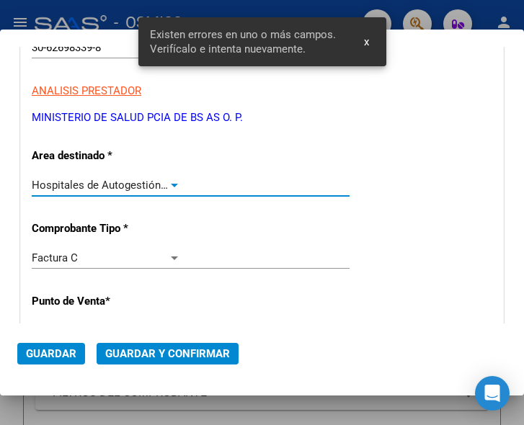
click at [171, 184] on div at bounding box center [174, 186] width 7 height 4
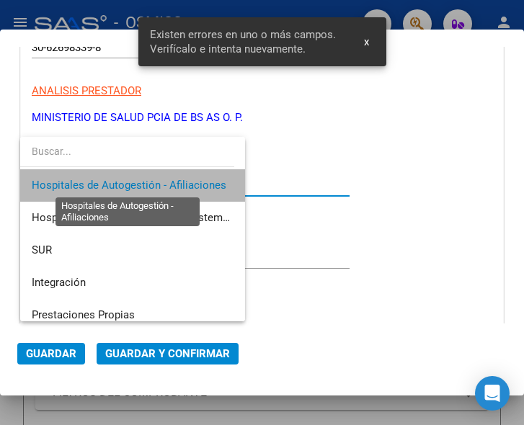
click at [169, 183] on span "Hospitales de Autogestión - Afiliaciones" at bounding box center [129, 185] width 195 height 13
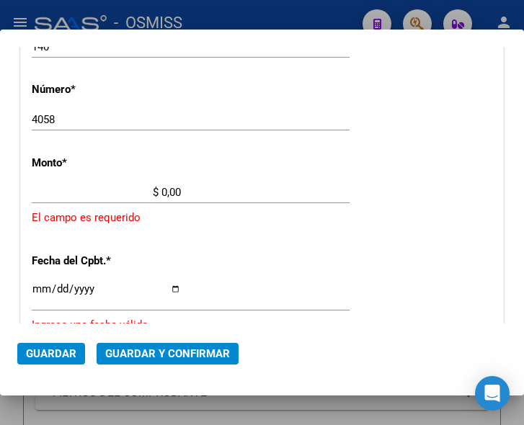
scroll to position [475, 0]
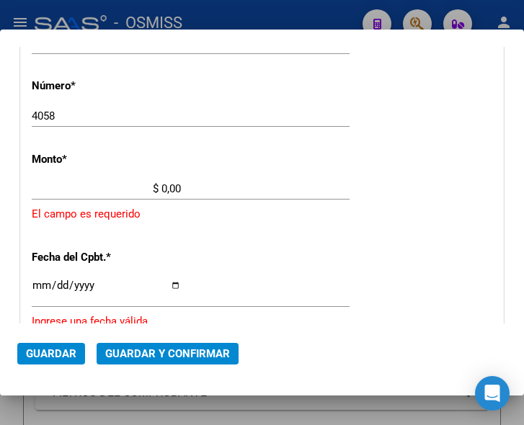
click at [162, 187] on input "$ 0,00" at bounding box center [106, 188] width 149 height 13
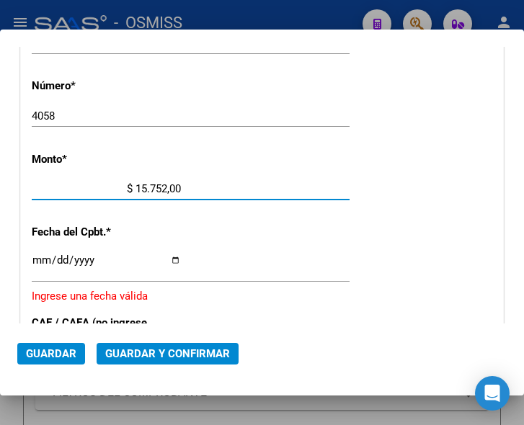
type input "$ 157.529,00"
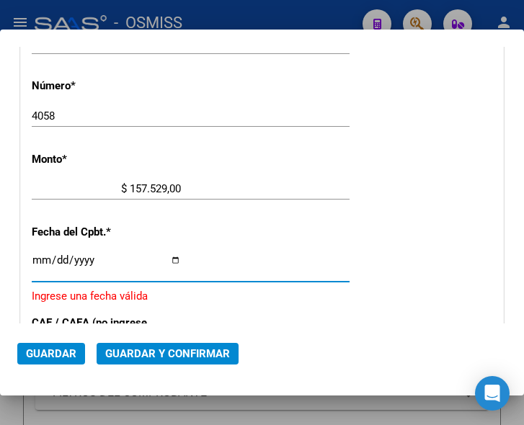
click at [35, 262] on input "Ingresar la fecha" at bounding box center [106, 266] width 149 height 23
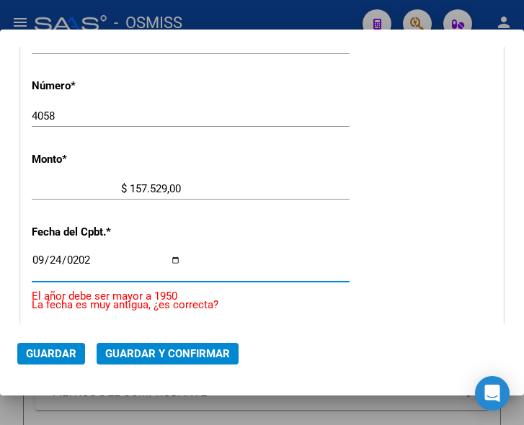
type input "[DATE]"
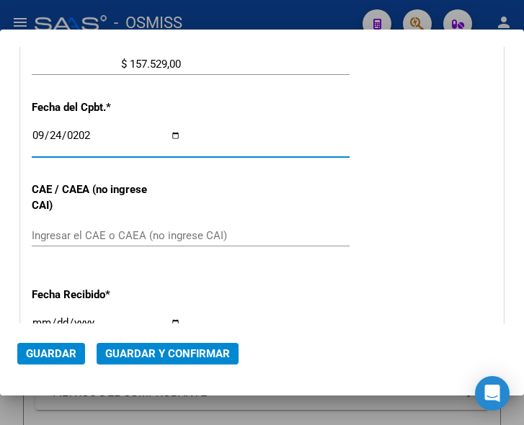
scroll to position [619, 0]
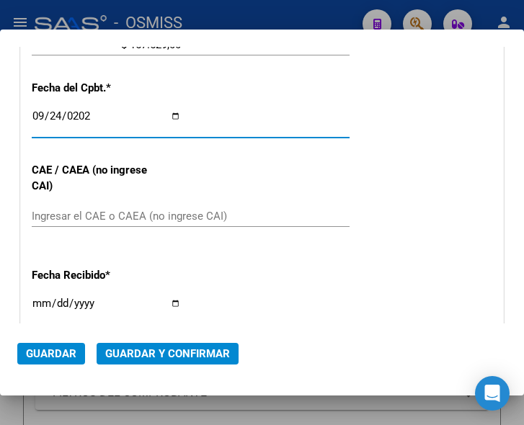
click at [115, 211] on input "Ingresar el CAE o CAEA (no ingrese CAI)" at bounding box center [106, 216] width 149 height 13
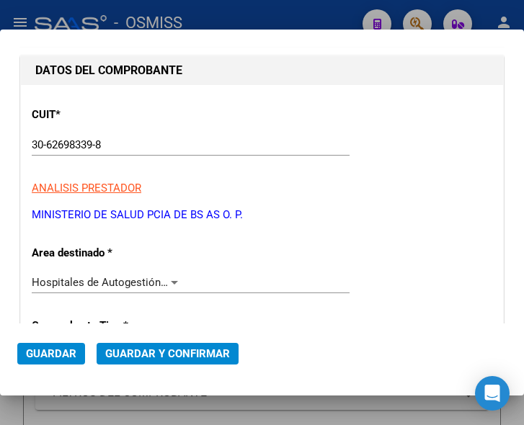
scroll to position [115, 0]
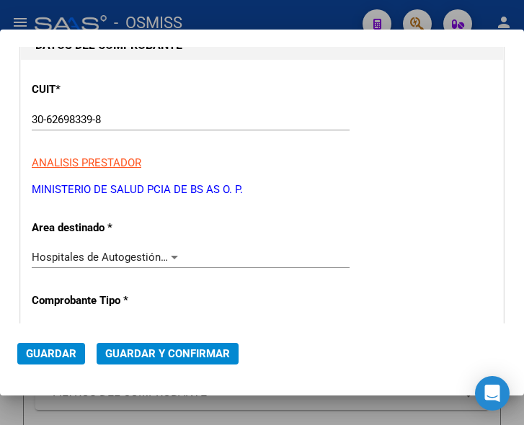
type input "75398258574891"
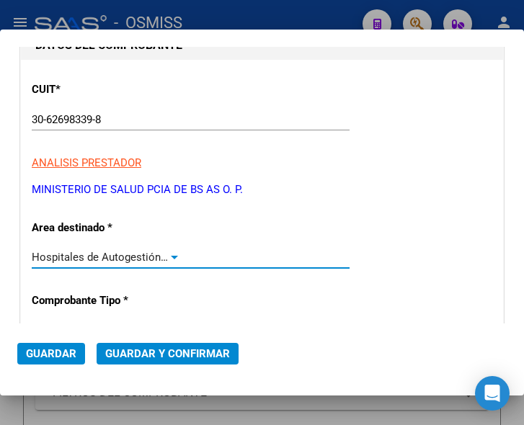
click at [171, 256] on div at bounding box center [174, 258] width 7 height 4
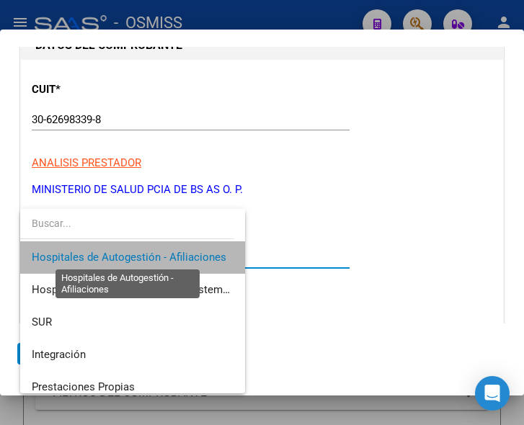
click at [167, 256] on span "Hospitales de Autogestión - Afiliaciones" at bounding box center [129, 257] width 195 height 13
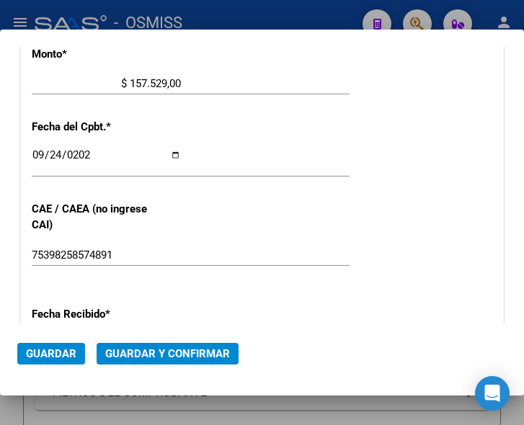
scroll to position [619, 0]
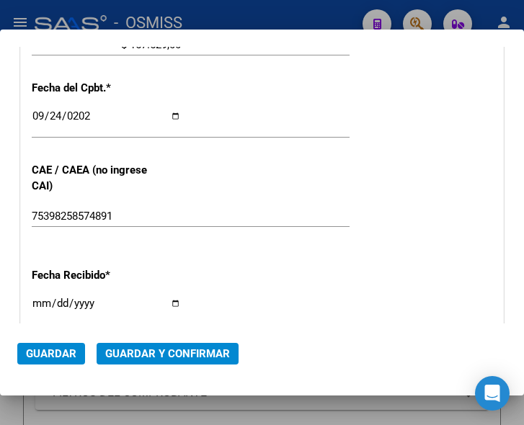
click at [159, 344] on button "Guardar y Confirmar" at bounding box center [168, 354] width 142 height 22
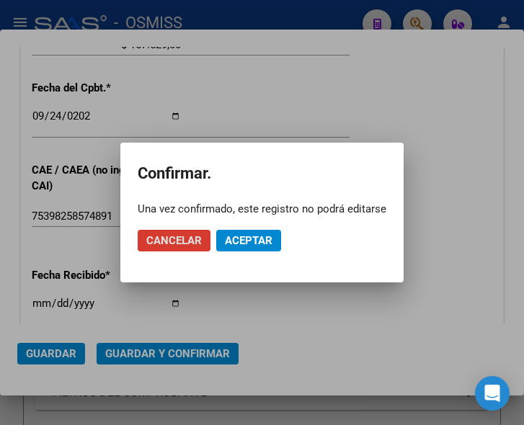
click at [248, 236] on span "Aceptar" at bounding box center [249, 240] width 48 height 13
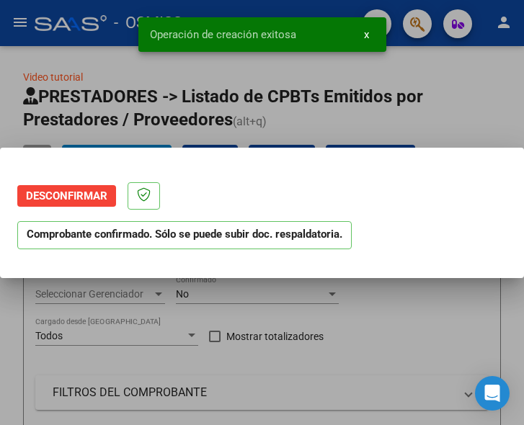
scroll to position [0, 0]
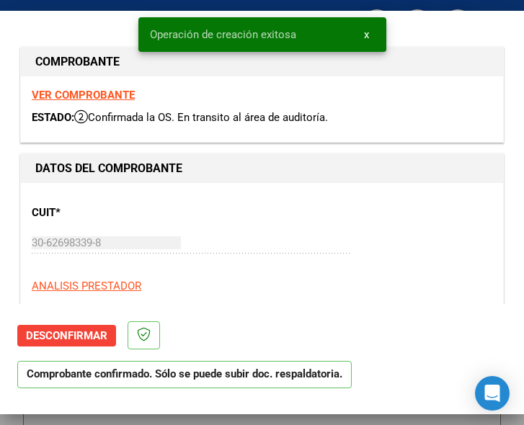
type input "2025-11-23"
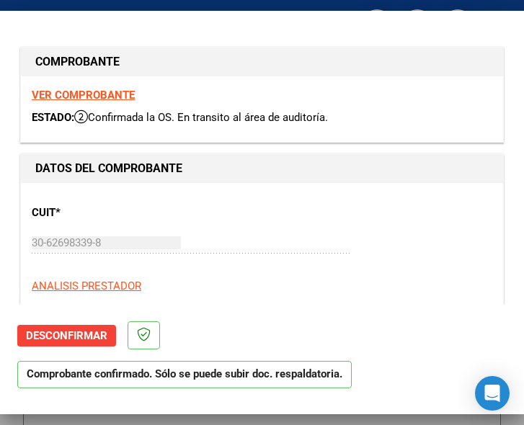
click at [260, 244] on div "30-62698339-8 Ingresar CUIT" at bounding box center [191, 243] width 318 height 22
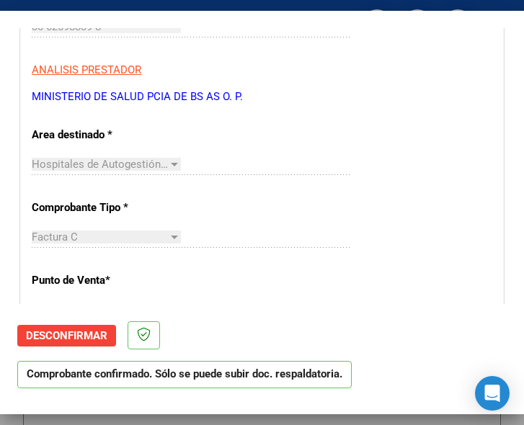
scroll to position [288, 0]
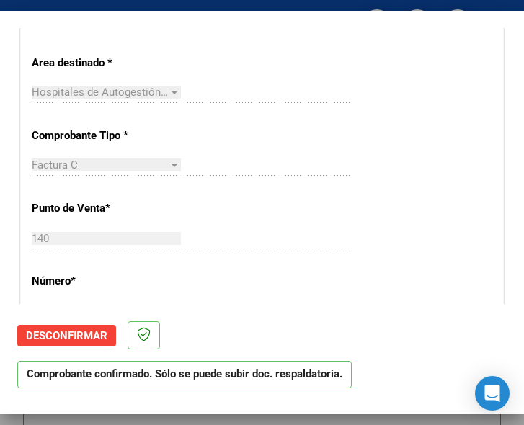
click at [371, 219] on div "CUIT * 30-62698339-8 Ingresar CUIT ANALISIS PRESTADOR MINISTERIO DE SALUD PCIA …" at bounding box center [262, 414] width 482 height 1038
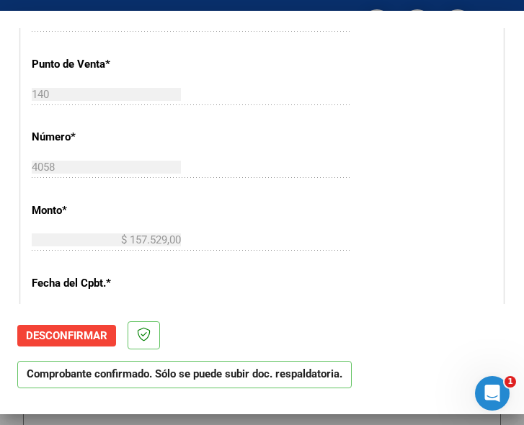
scroll to position [505, 0]
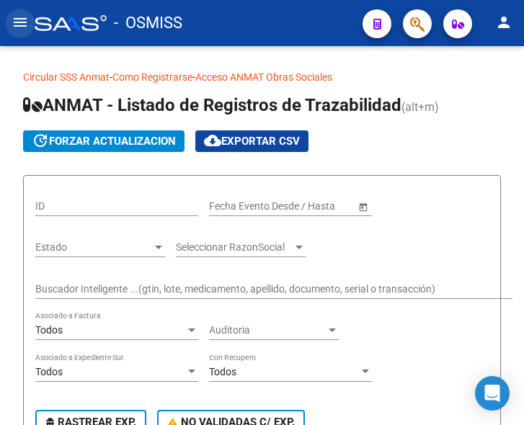
click at [19, 20] on mat-icon "menu" at bounding box center [20, 22] width 17 height 17
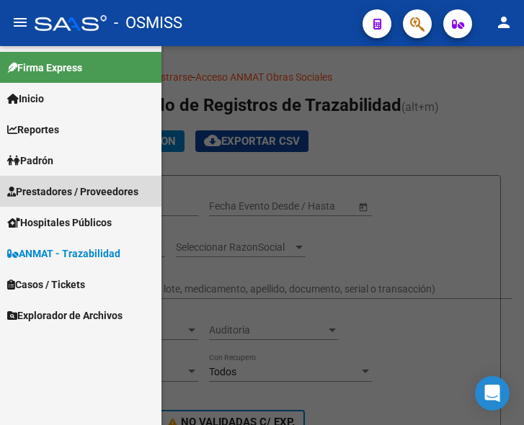
click at [77, 186] on span "Prestadores / Proveedores" at bounding box center [72, 192] width 131 height 16
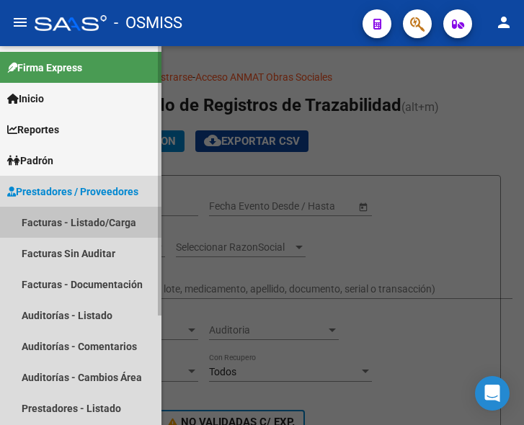
click at [71, 216] on link "Facturas - Listado/Carga" at bounding box center [81, 222] width 162 height 31
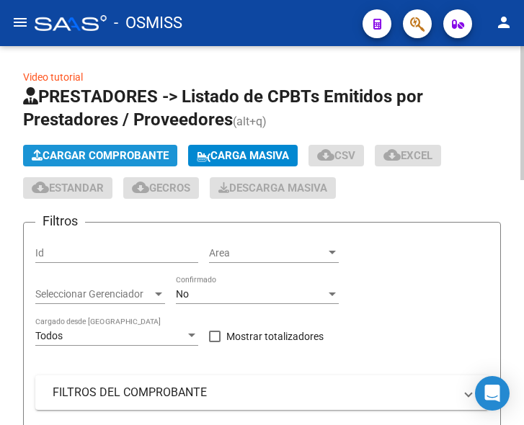
click at [115, 155] on span "Cargar Comprobante" at bounding box center [100, 155] width 137 height 13
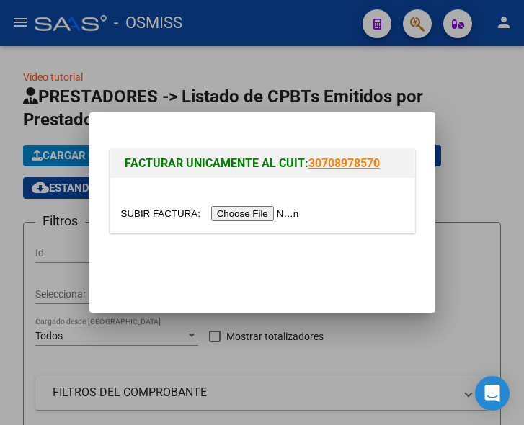
click at [284, 213] on input "file" at bounding box center [212, 213] width 182 height 15
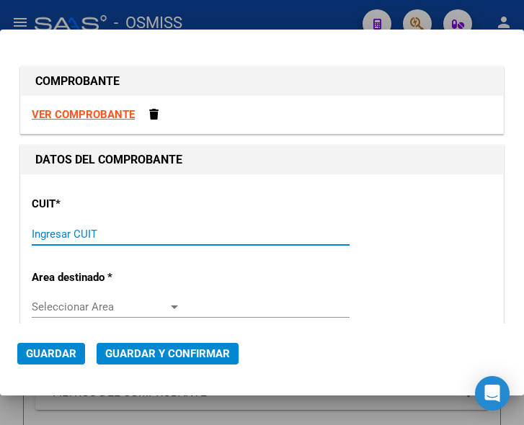
click at [84, 229] on input "Ingresar CUIT" at bounding box center [106, 234] width 149 height 13
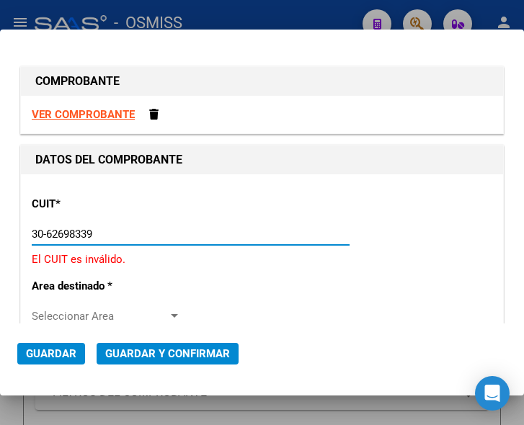
type input "30-62698339-8"
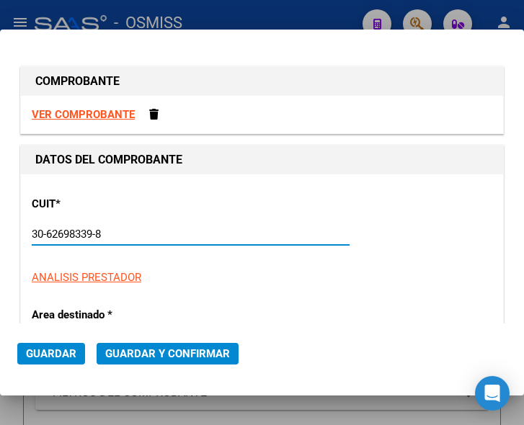
type input "140"
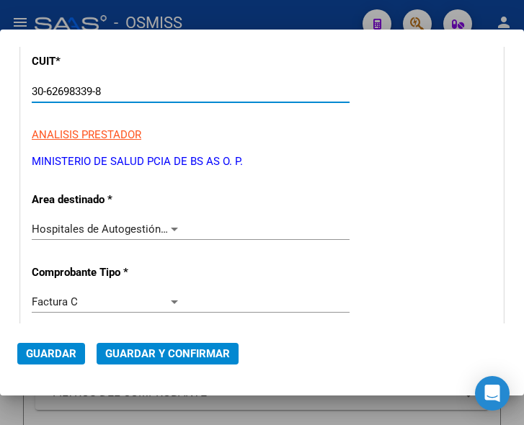
scroll to position [144, 0]
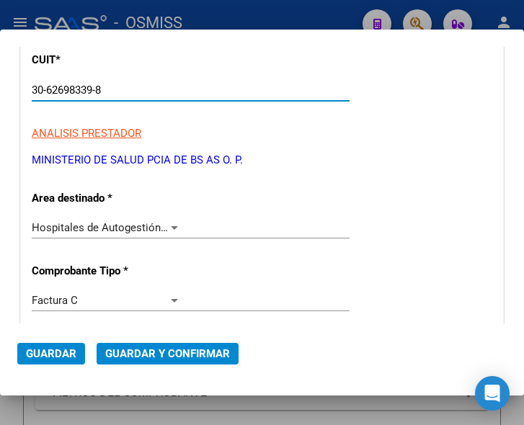
type input "30-62698339-8"
click at [171, 225] on div at bounding box center [174, 228] width 13 height 12
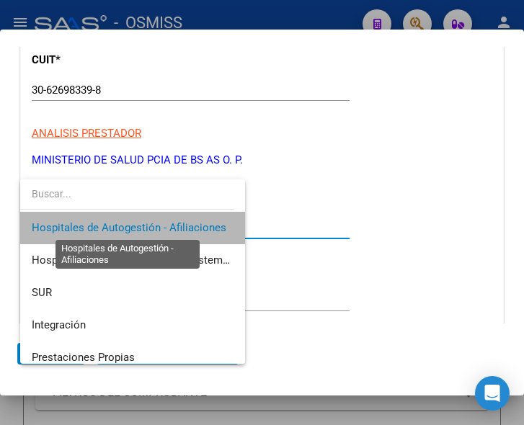
click at [171, 225] on span "Hospitales de Autogestión - Afiliaciones" at bounding box center [129, 227] width 195 height 13
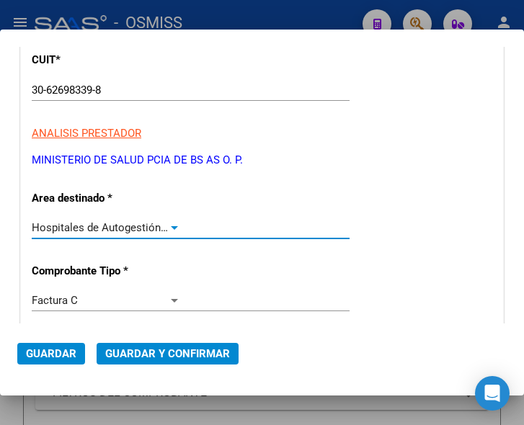
scroll to position [288, 0]
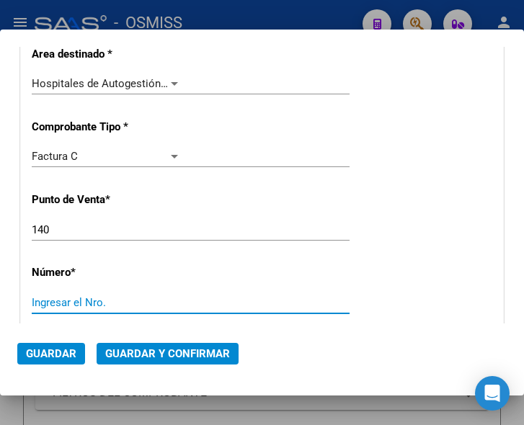
click at [57, 301] on input "Ingresar el Nro." at bounding box center [106, 302] width 149 height 13
type input "4059"
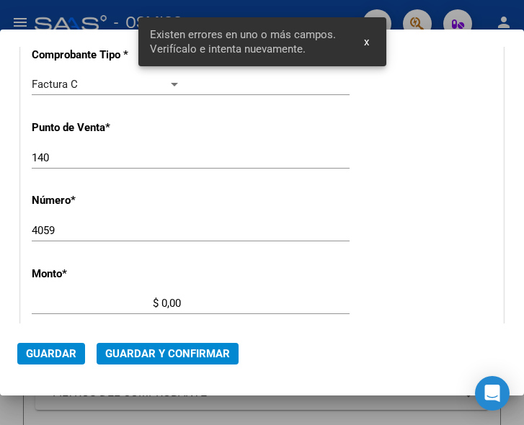
scroll to position [472, 0]
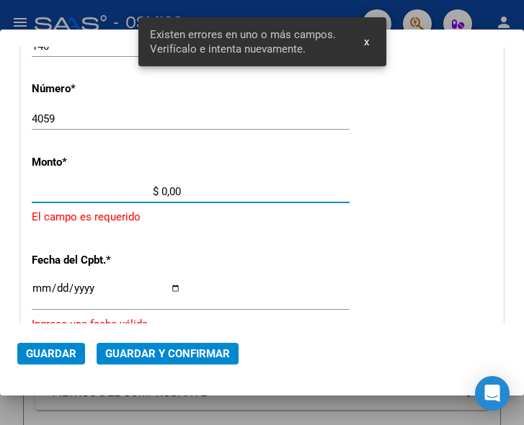
click at [162, 193] on input "$ 0,00" at bounding box center [106, 191] width 149 height 13
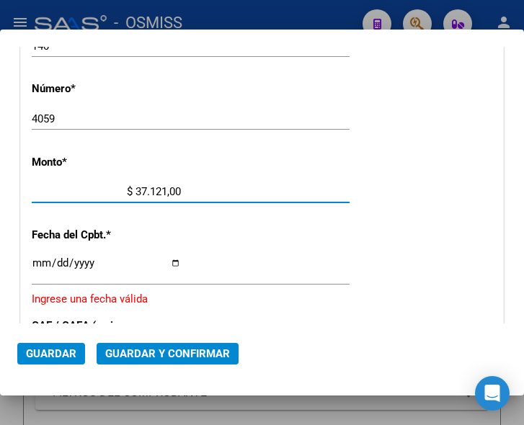
type input "$ 371.210,00"
click at [42, 259] on input "Ingresar la fecha" at bounding box center [106, 268] width 149 height 23
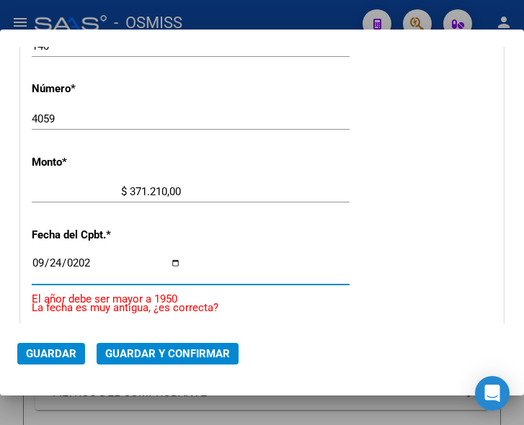
type input "2025-09-24"
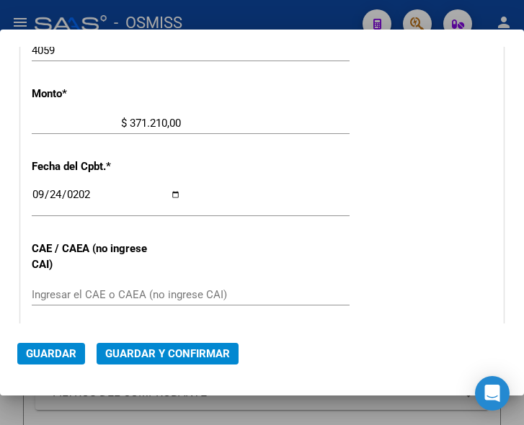
scroll to position [617, 0]
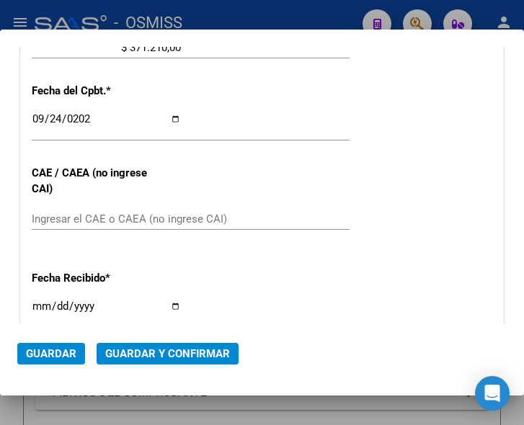
click at [110, 218] on input "Ingresar el CAE o CAEA (no ingrese CAI)" at bounding box center [106, 219] width 149 height 13
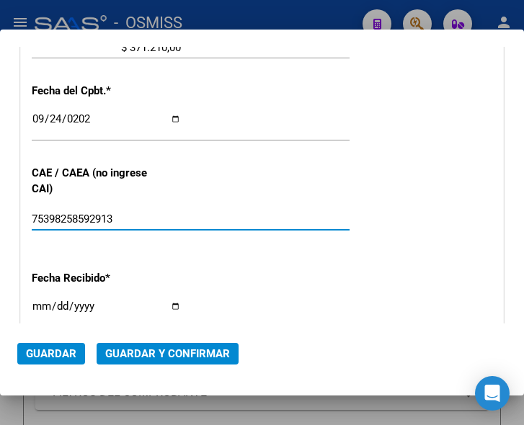
type input "75398258592913"
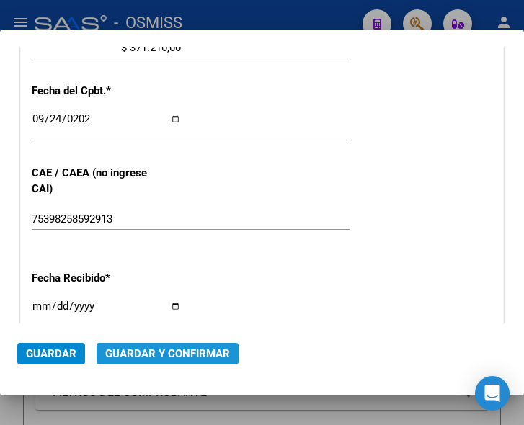
click at [171, 351] on span "Guardar y Confirmar" at bounding box center [167, 354] width 125 height 13
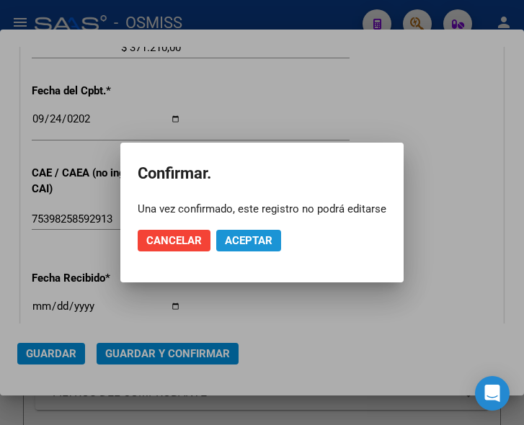
click at [244, 246] on span "Aceptar" at bounding box center [249, 240] width 48 height 13
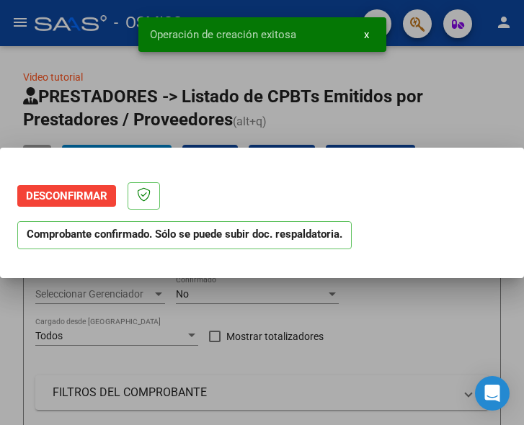
scroll to position [0, 0]
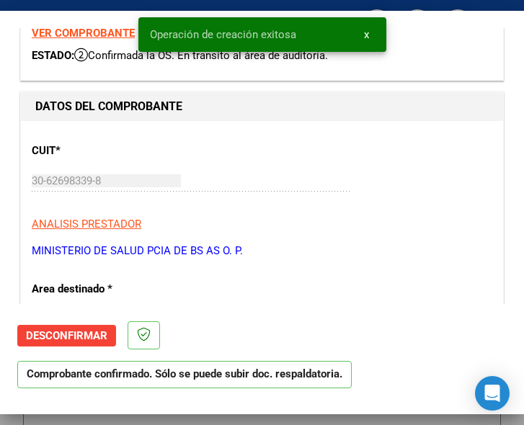
type input "2025-11-23"
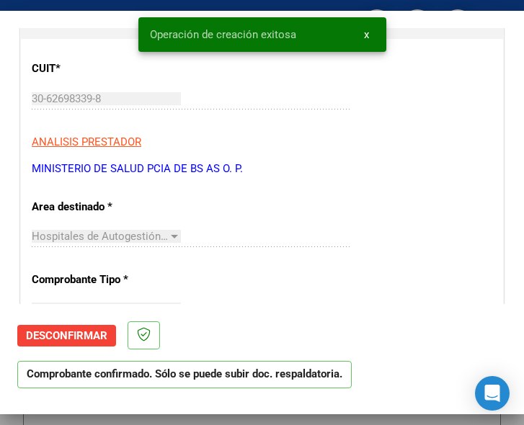
scroll to position [216, 0]
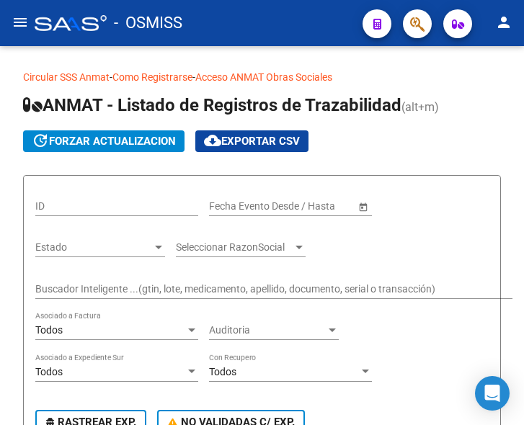
click at [19, 22] on mat-icon "menu" at bounding box center [20, 22] width 17 height 17
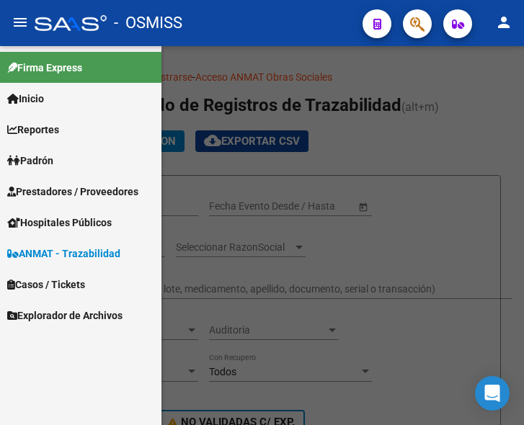
drag, startPoint x: 79, startPoint y: 184, endPoint x: 76, endPoint y: 192, distance: 8.4
click at [78, 184] on span "Prestadores / Proveedores" at bounding box center [72, 192] width 131 height 16
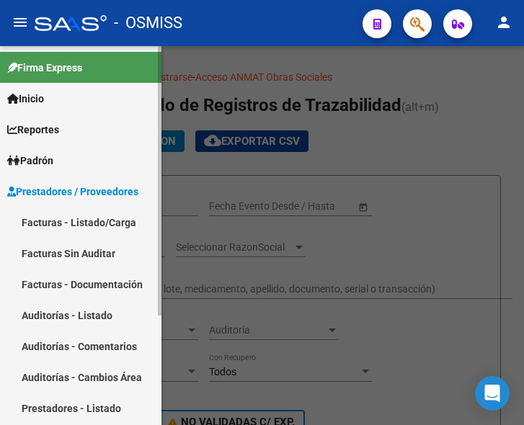
click at [74, 216] on link "Facturas - Listado/Carga" at bounding box center [81, 222] width 162 height 31
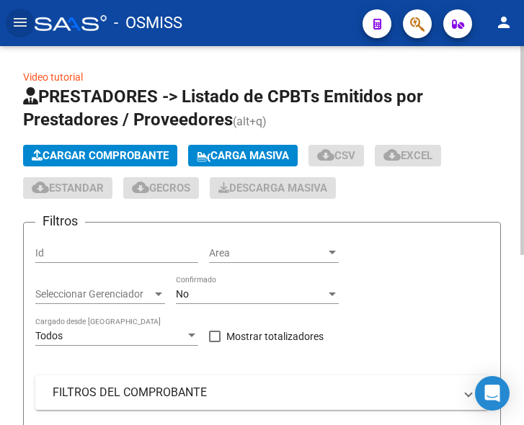
click at [138, 151] on span "Cargar Comprobante" at bounding box center [100, 155] width 137 height 13
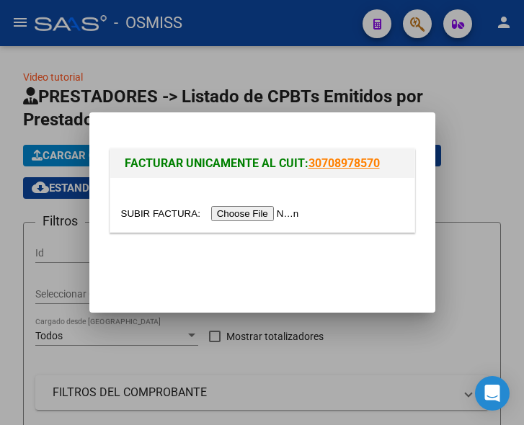
click at [248, 214] on input "file" at bounding box center [212, 213] width 182 height 15
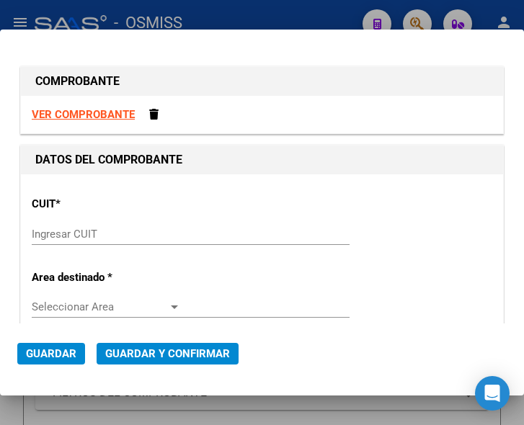
click at [62, 236] on input "Ingresar CUIT" at bounding box center [106, 234] width 149 height 13
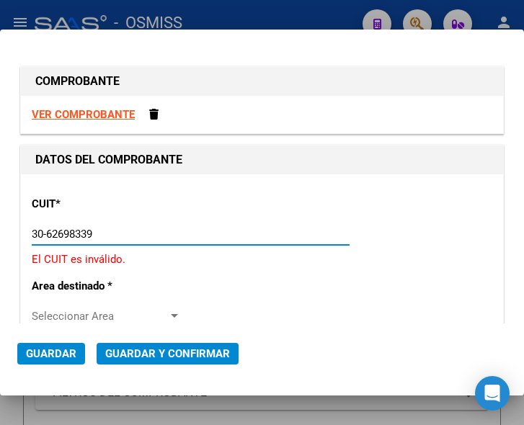
type input "30-62698339-8"
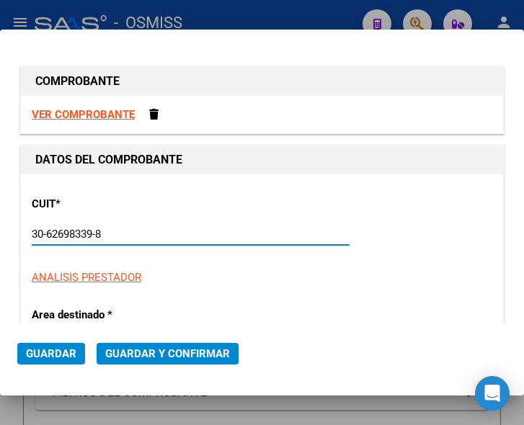
type input "140"
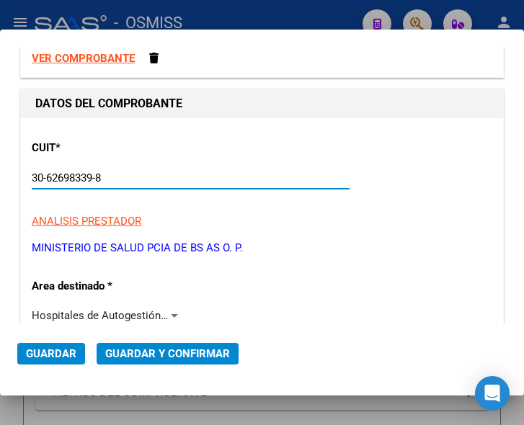
scroll to position [72, 0]
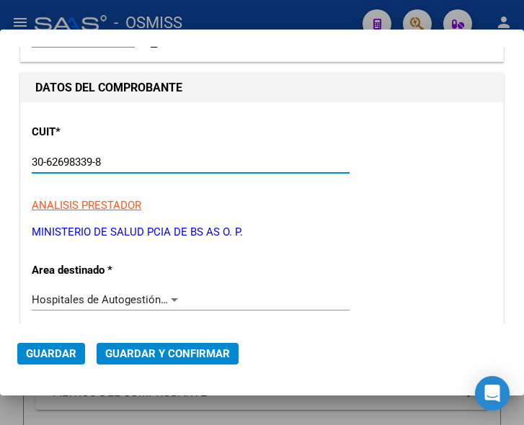
type input "30-62698339-8"
click at [168, 296] on div at bounding box center [174, 300] width 13 height 12
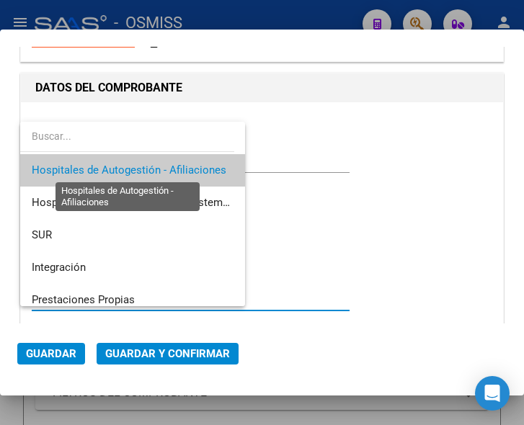
click at [185, 167] on span "Hospitales de Autogestión - Afiliaciones" at bounding box center [129, 170] width 195 height 13
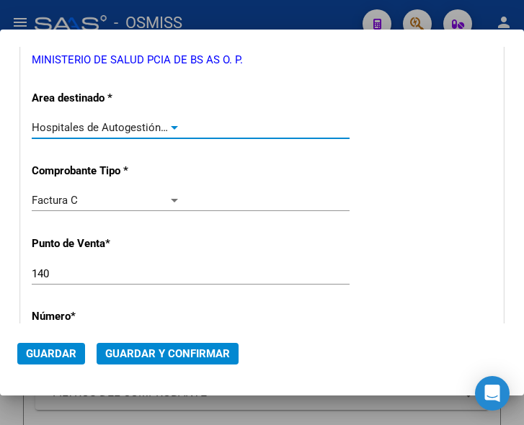
scroll to position [288, 0]
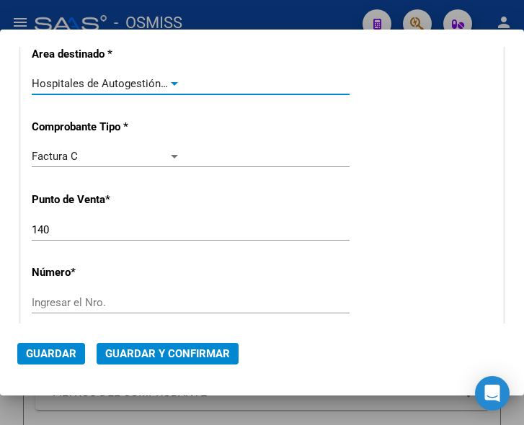
click at [87, 226] on input "140" at bounding box center [106, 230] width 149 height 13
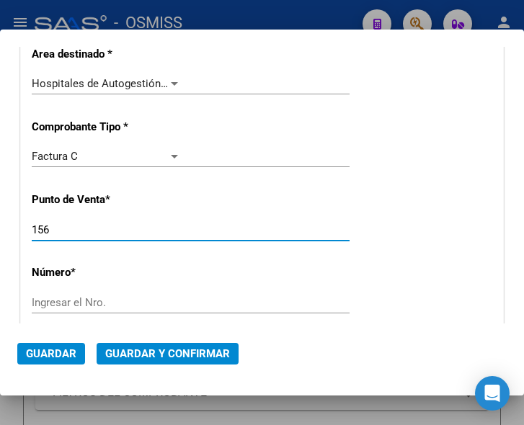
type input "156"
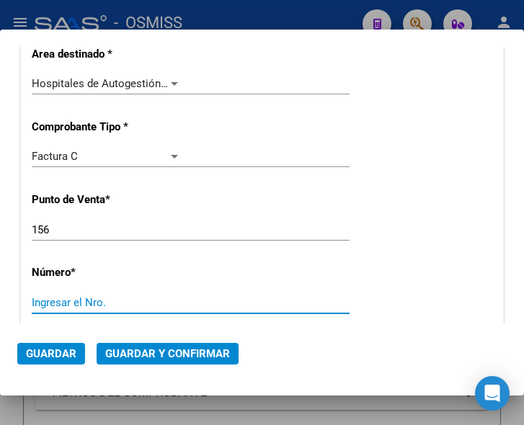
click at [78, 301] on input "Ingresar el Nro." at bounding box center [106, 302] width 149 height 13
type input "19519"
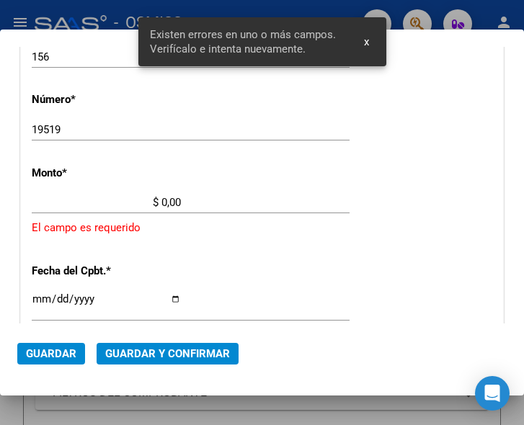
scroll to position [472, 0]
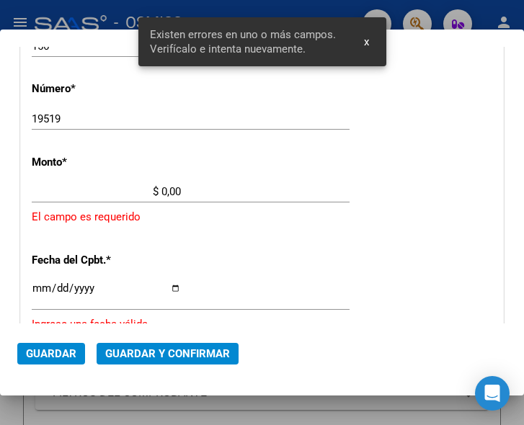
click at [163, 192] on input "$ 0,00" at bounding box center [106, 191] width 149 height 13
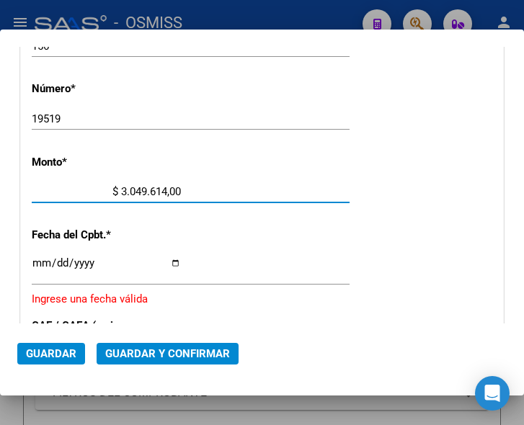
click at [170, 190] on input "$ 3.049.614,00" at bounding box center [106, 191] width 149 height 13
type input "$ 3.049.614,50"
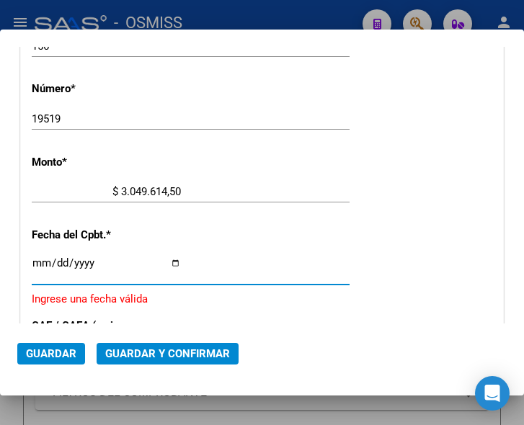
click at [35, 262] on input "Ingresar la fecha" at bounding box center [106, 268] width 149 height 23
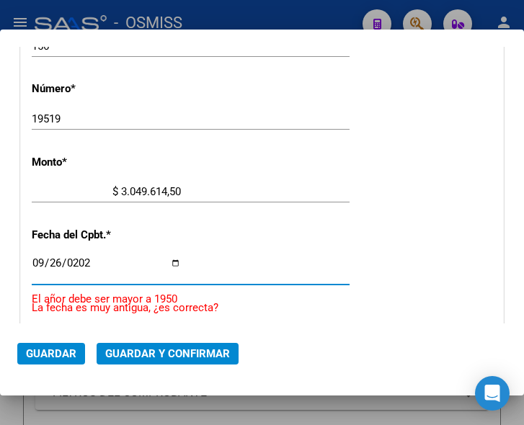
type input "2025-09-26"
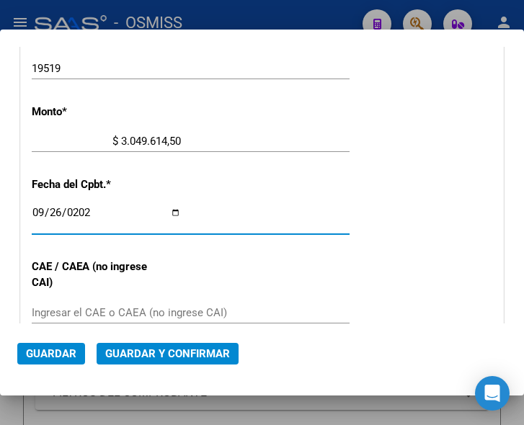
scroll to position [544, 0]
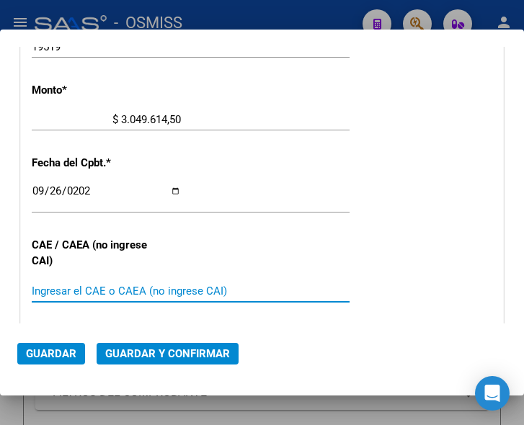
click at [88, 288] on input "Ingresar el CAE o CAEA (no ingrese CAI)" at bounding box center [106, 291] width 149 height 13
type input "75398517873033"
click at [160, 351] on span "Guardar y Confirmar" at bounding box center [167, 354] width 125 height 13
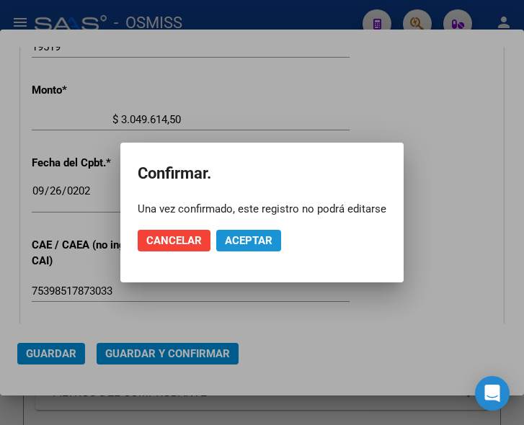
click at [259, 235] on span "Aceptar" at bounding box center [249, 240] width 48 height 13
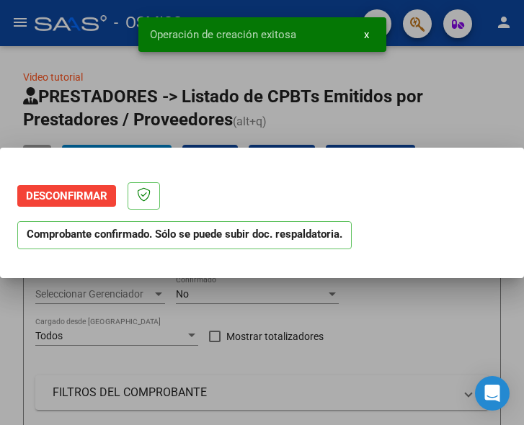
scroll to position [0, 0]
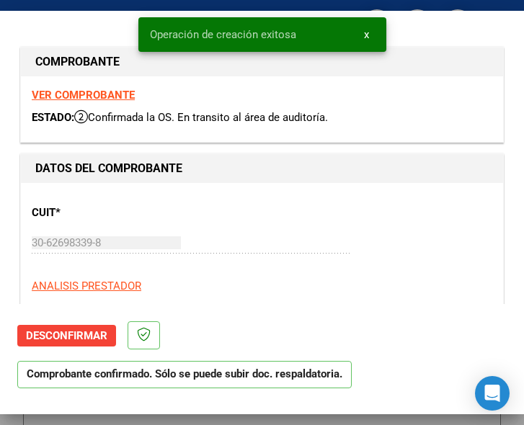
type input "2025-11-25"
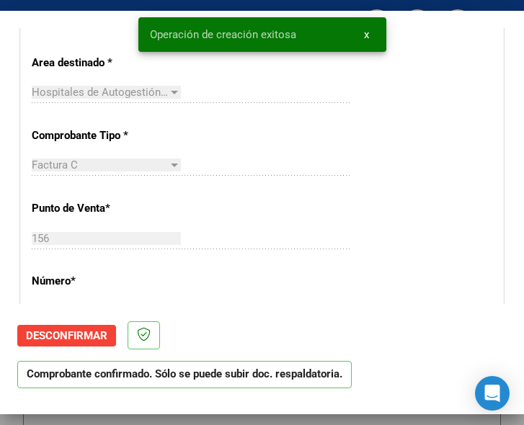
scroll to position [433, 0]
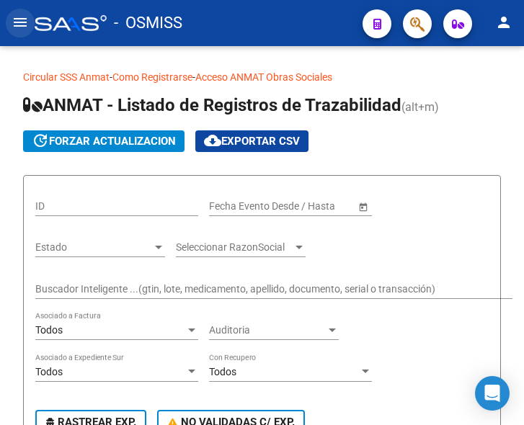
click at [17, 18] on mat-icon "menu" at bounding box center [20, 22] width 17 height 17
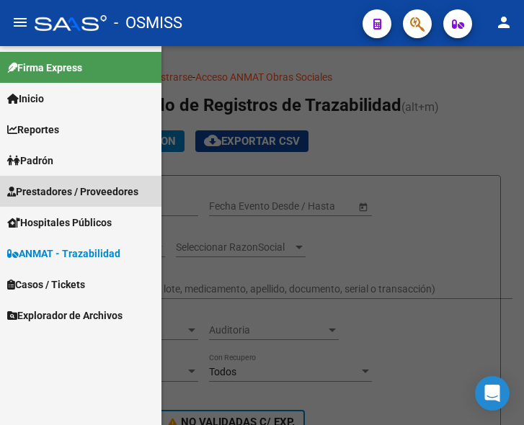
click at [73, 193] on span "Prestadores / Proveedores" at bounding box center [72, 192] width 131 height 16
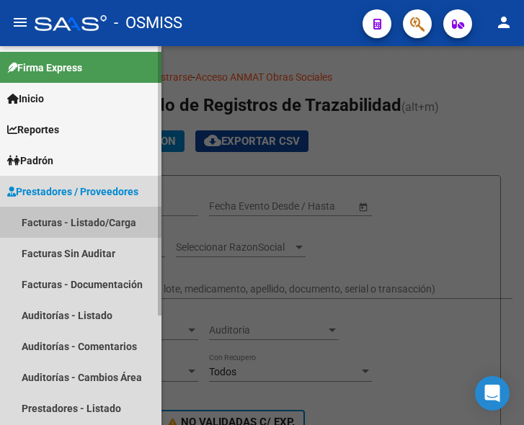
click at [70, 218] on link "Facturas - Listado/Carga" at bounding box center [81, 222] width 162 height 31
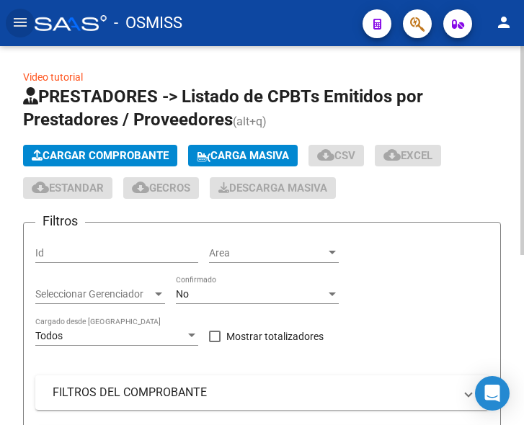
click at [125, 149] on span "Cargar Comprobante" at bounding box center [100, 155] width 137 height 13
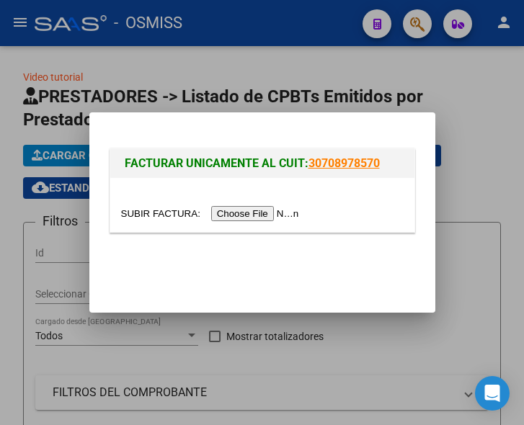
click at [253, 209] on input "file" at bounding box center [212, 213] width 182 height 15
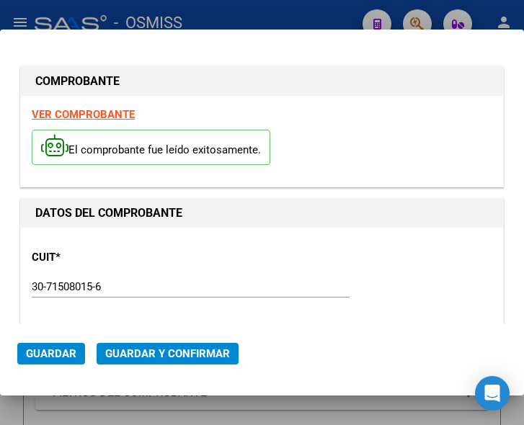
type input "[DATE]"
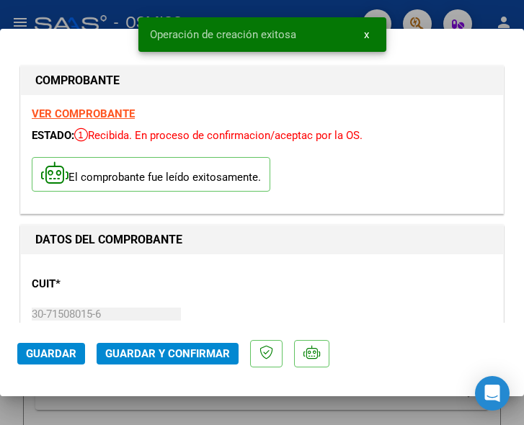
click at [312, 267] on div "CUIT * 30-71508015-6 Ingresar CUIT ANALISIS PRESTADOR HOSPITAL DE CUENCA ALTA […" at bounding box center [262, 336] width 461 height 143
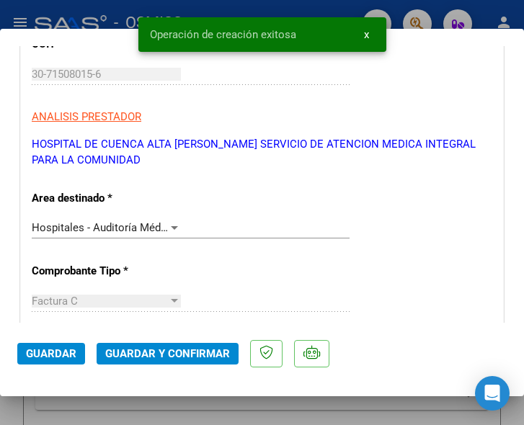
scroll to position [288, 0]
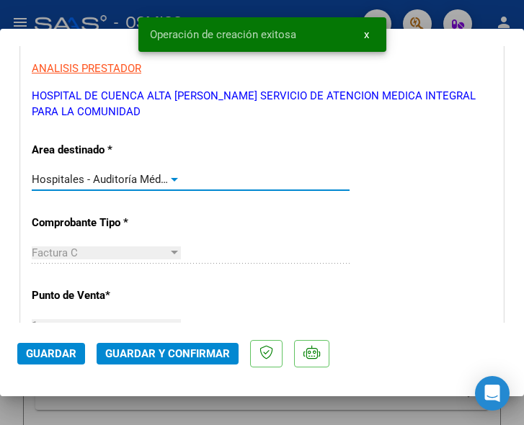
click at [172, 177] on div at bounding box center [174, 180] width 13 height 12
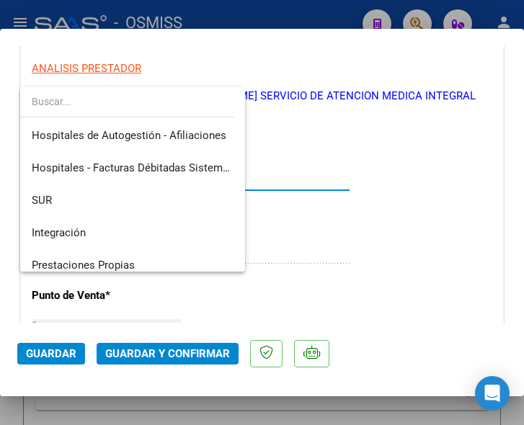
scroll to position [216, 0]
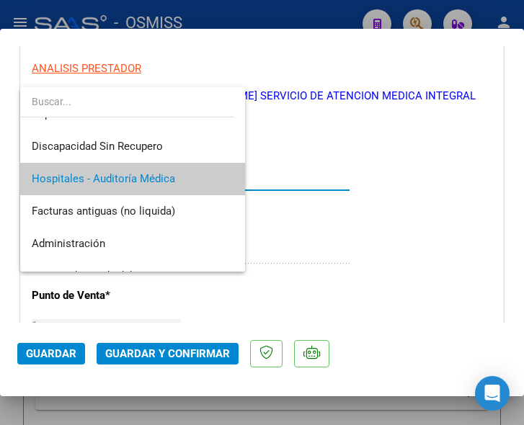
drag, startPoint x: 248, startPoint y: 175, endPoint x: 255, endPoint y: 151, distance: 24.7
click at [255, 151] on div at bounding box center [262, 212] width 524 height 425
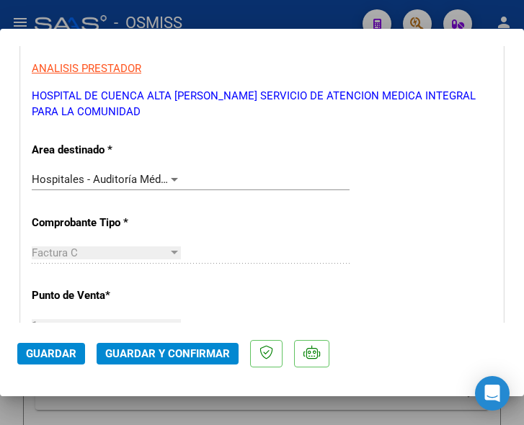
click at [172, 179] on div at bounding box center [174, 180] width 7 height 4
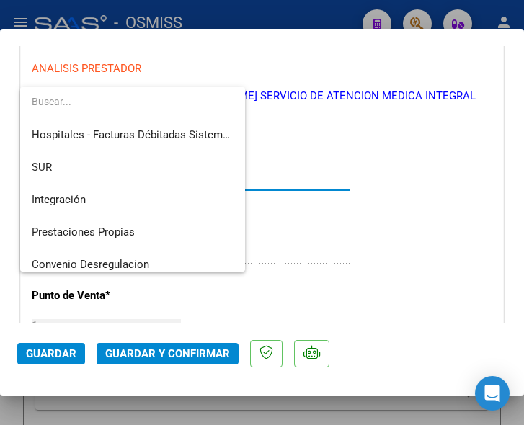
scroll to position [0, 0]
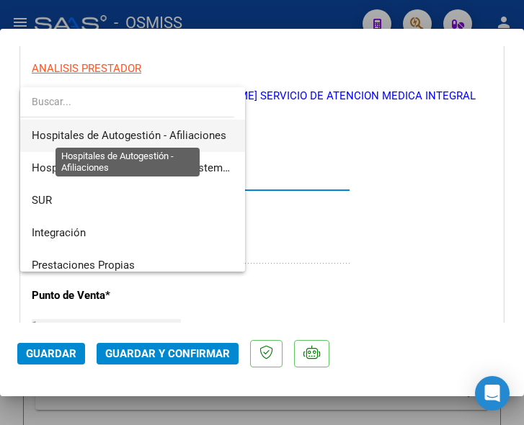
click at [193, 131] on span "Hospitales de Autogestión - Afiliaciones" at bounding box center [129, 135] width 195 height 13
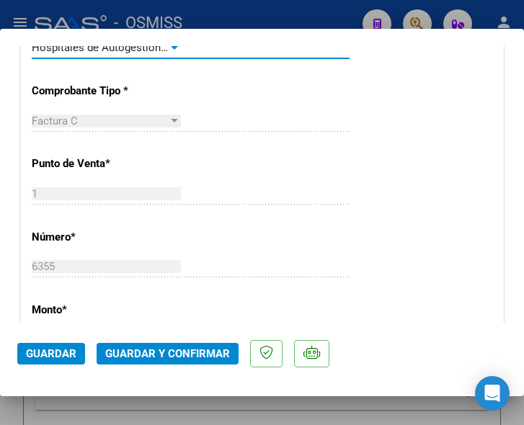
scroll to position [433, 0]
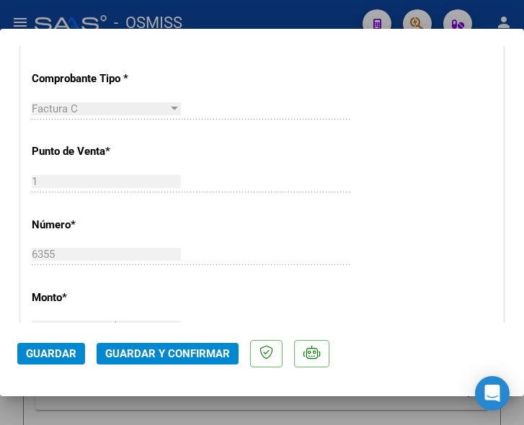
click at [244, 232] on div "CUIT * 30-71508015-6 Ingresar CUIT ANALISIS PRESTADOR HOSPITAL DE CUENCA ALTA […" at bounding box center [262, 349] width 482 height 1055
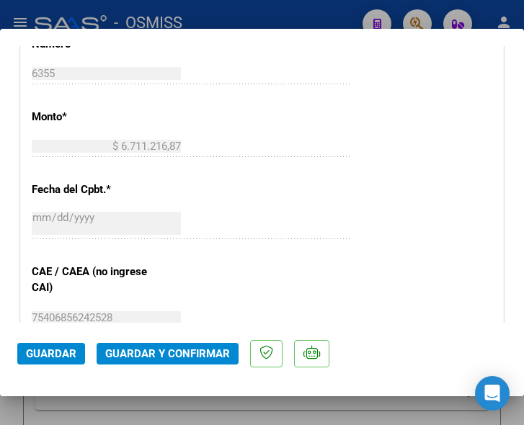
scroll to position [649, 0]
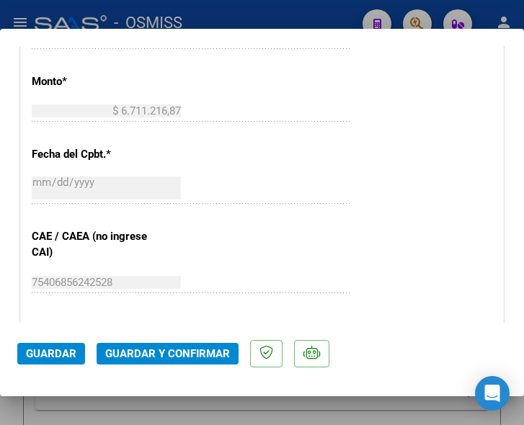
click at [165, 350] on span "Guardar y Confirmar" at bounding box center [167, 354] width 125 height 13
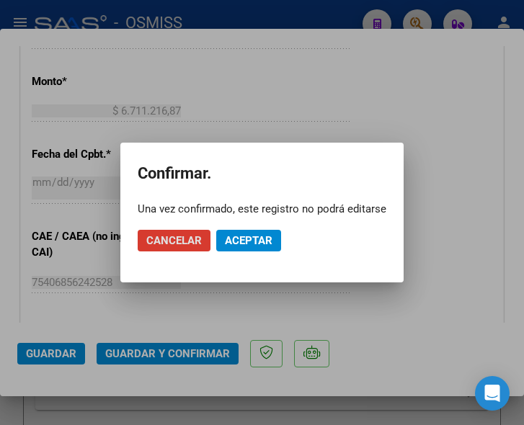
click at [239, 240] on span "Aceptar" at bounding box center [249, 240] width 48 height 13
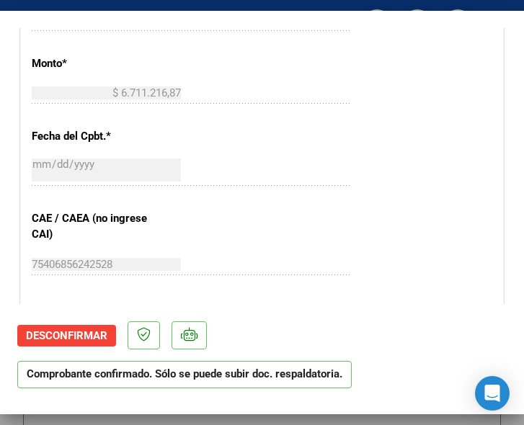
click at [426, 196] on div "CUIT * 30-71508015-6 Ingresar CUIT ANALISIS PRESTADOR HOSPITAL DE CUENCA ALTA N…" at bounding box center [262, 115] width 482 height 1055
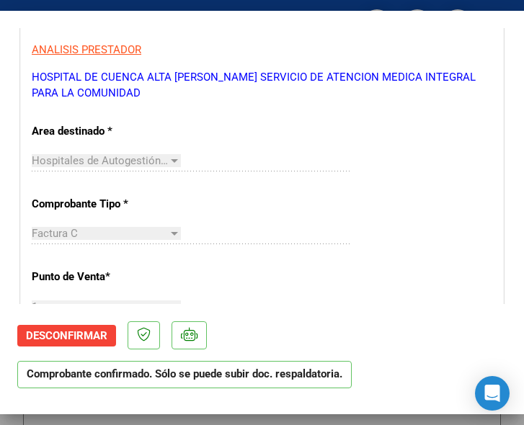
scroll to position [288, 0]
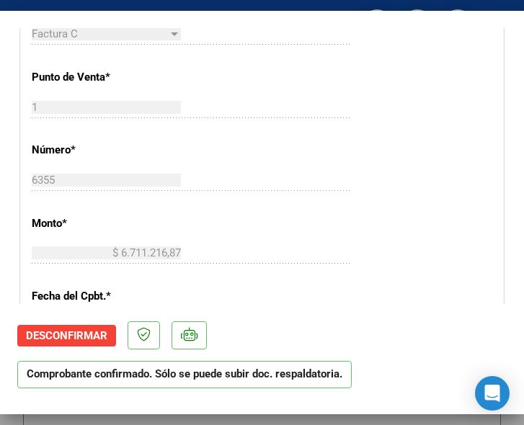
scroll to position [505, 0]
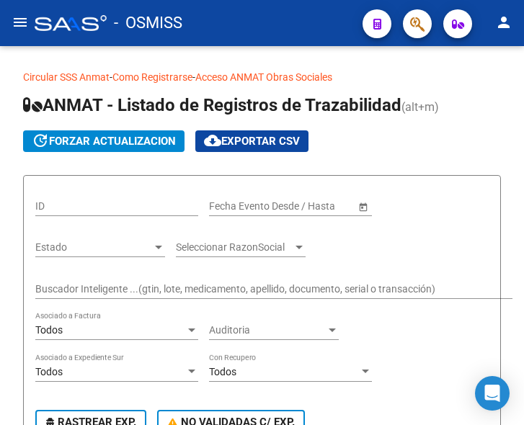
click at [17, 24] on mat-icon "menu" at bounding box center [20, 22] width 17 height 17
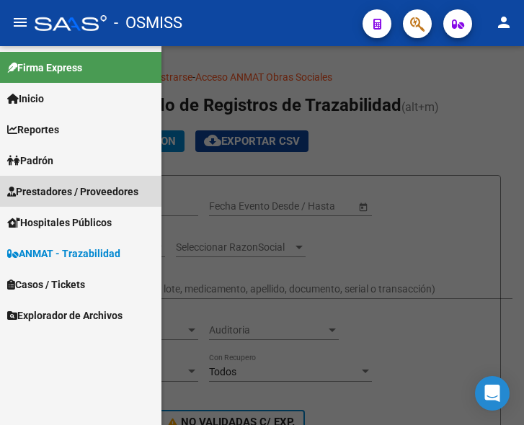
click at [68, 187] on span "Prestadores / Proveedores" at bounding box center [72, 192] width 131 height 16
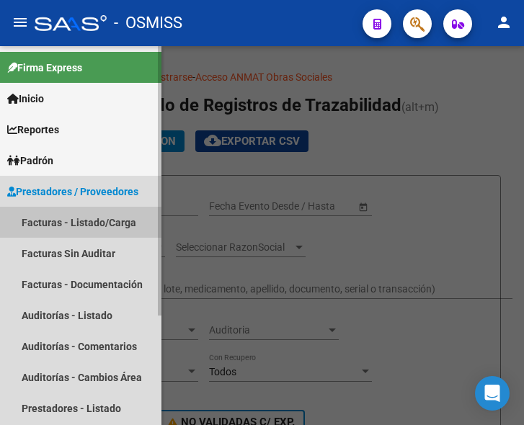
click at [81, 220] on link "Facturas - Listado/Carga" at bounding box center [81, 222] width 162 height 31
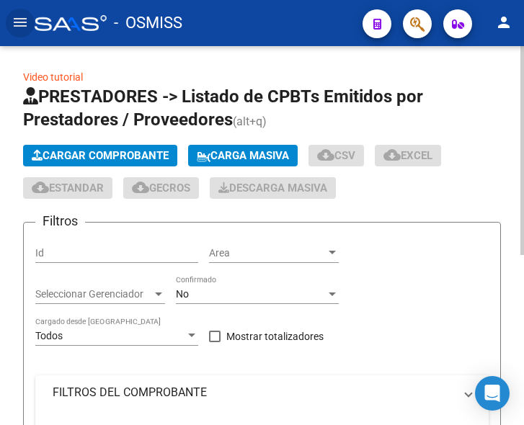
click at [123, 148] on button "Cargar Comprobante" at bounding box center [100, 156] width 154 height 22
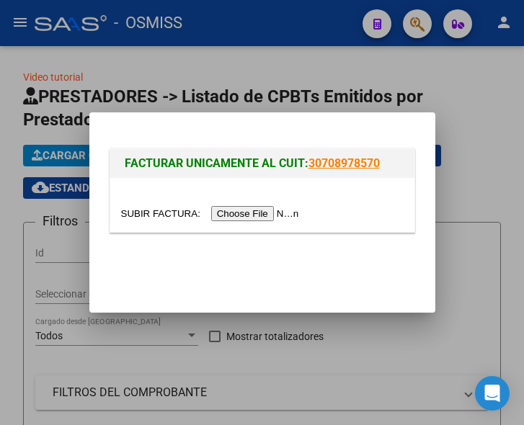
click at [241, 208] on input "file" at bounding box center [212, 213] width 182 height 15
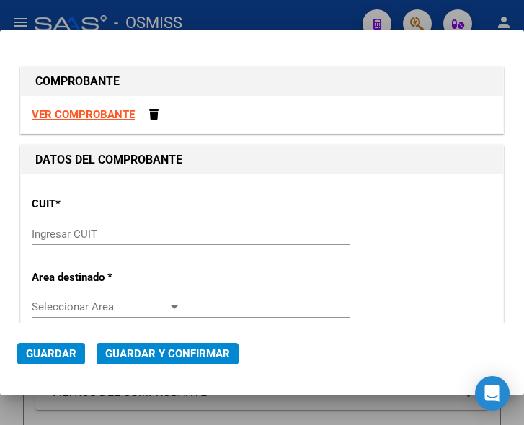
click at [81, 231] on input "Ingresar CUIT" at bounding box center [106, 234] width 149 height 13
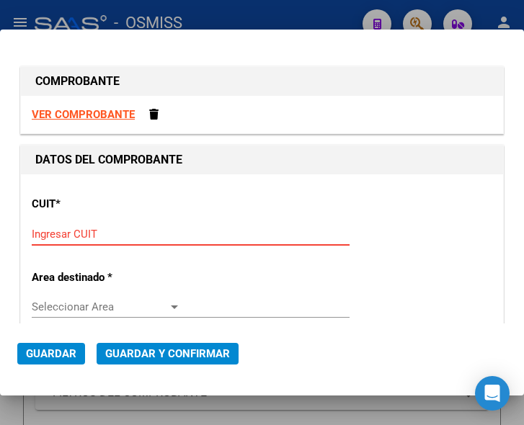
click at [45, 234] on input "Ingresar CUIT" at bounding box center [106, 234] width 149 height 13
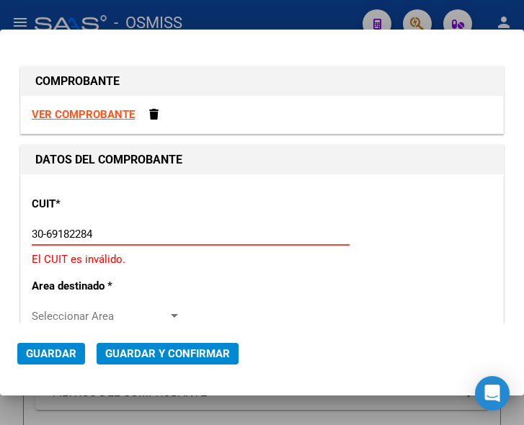
type input "30-69182284-9"
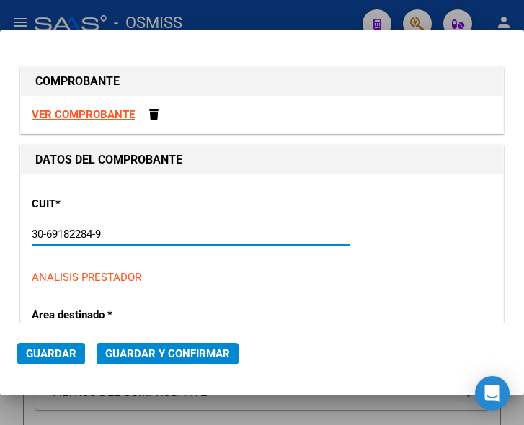
type input "1630"
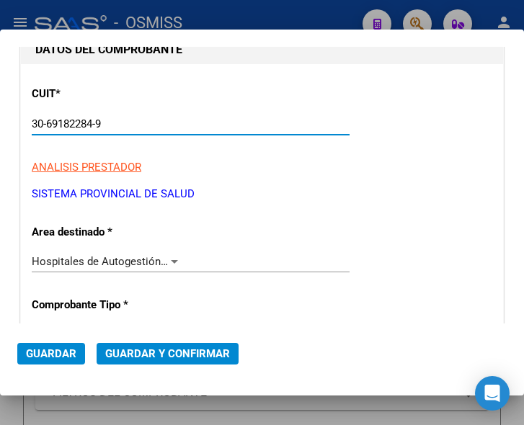
scroll to position [144, 0]
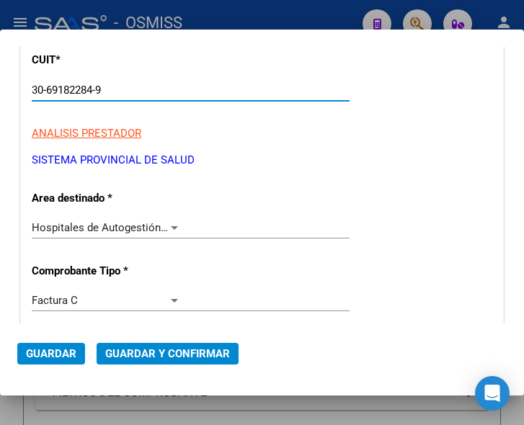
type input "30-69182284-9"
click at [171, 226] on div at bounding box center [174, 228] width 7 height 4
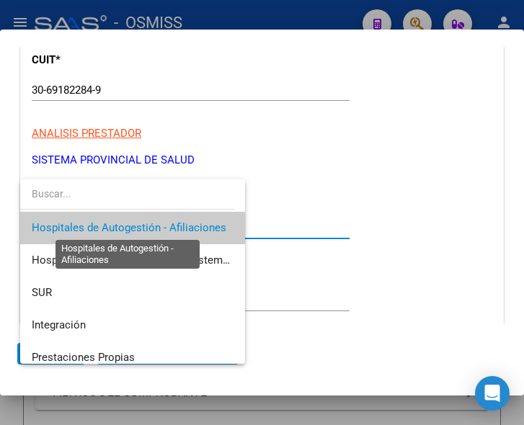
click at [169, 226] on span "Hospitales de Autogestión - Afiliaciones" at bounding box center [129, 227] width 195 height 13
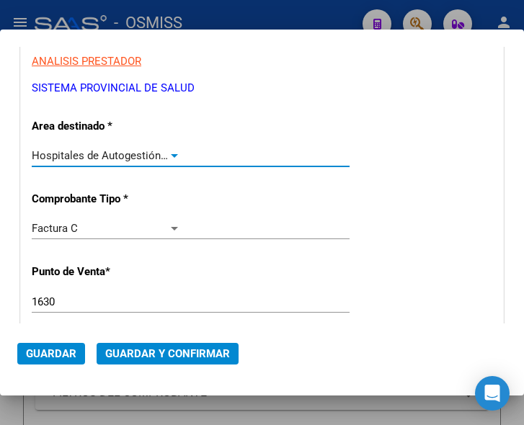
scroll to position [288, 0]
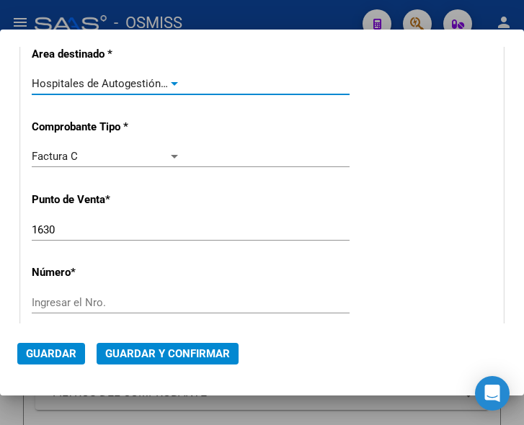
click at [71, 227] on input "1630" at bounding box center [106, 230] width 149 height 13
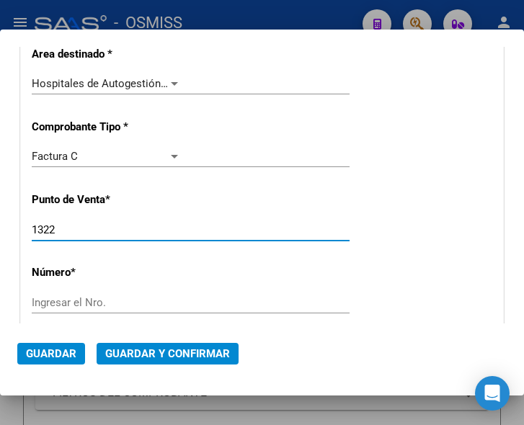
type input "1322"
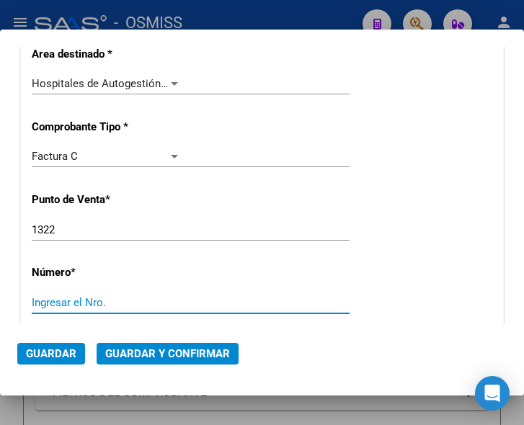
click at [67, 302] on input "Ingresar el Nro." at bounding box center [106, 302] width 149 height 13
type input "6139"
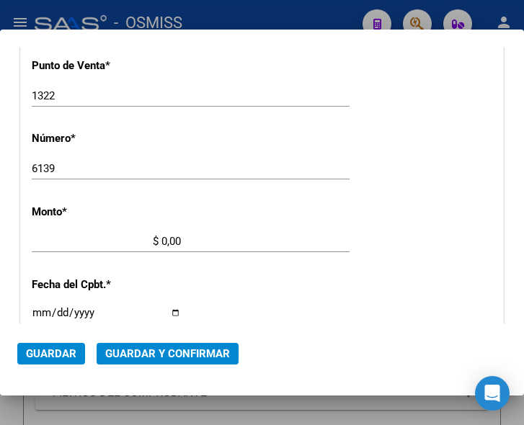
scroll to position [472, 0]
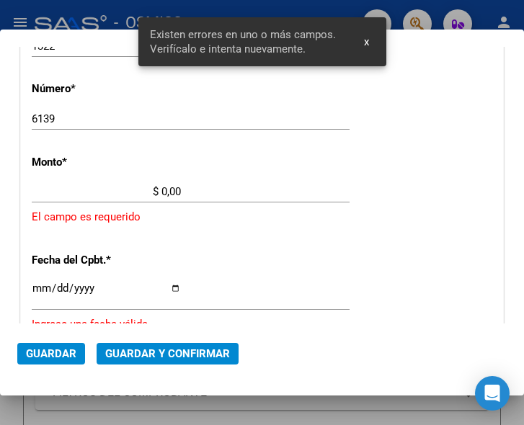
click at [163, 189] on input "$ 0,00" at bounding box center [106, 191] width 149 height 13
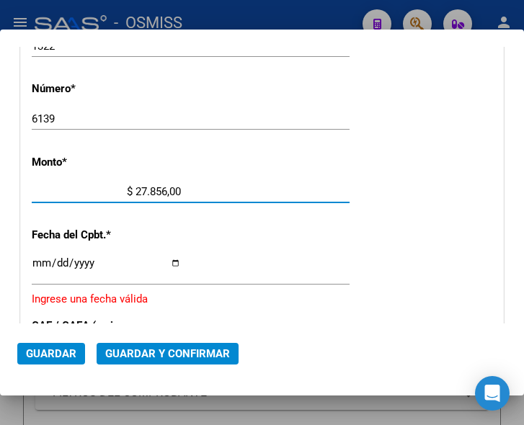
click at [176, 189] on input "$ 27.856,00" at bounding box center [106, 191] width 149 height 13
type input "$ 27.856,65"
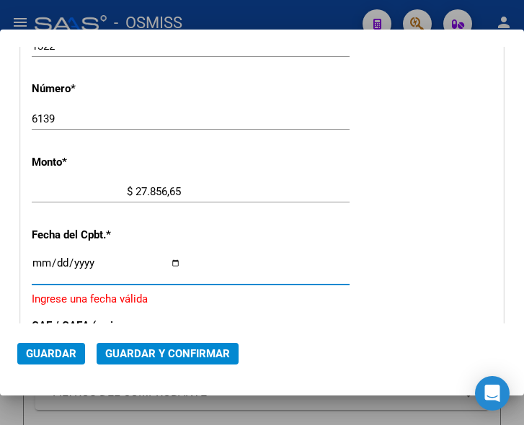
click at [36, 264] on input "Ingresar la fecha" at bounding box center [106, 268] width 149 height 23
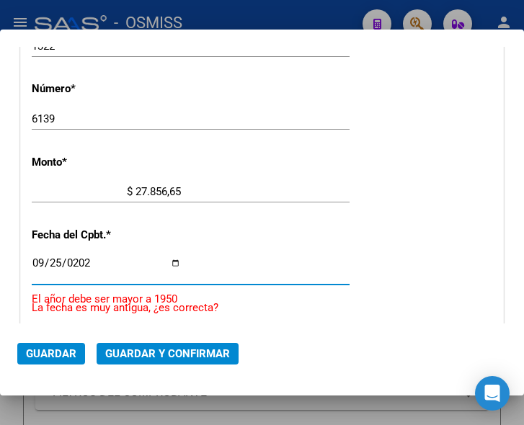
type input "2025-09-25"
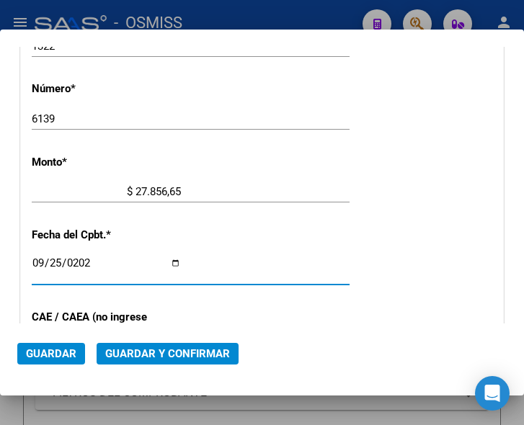
scroll to position [544, 0]
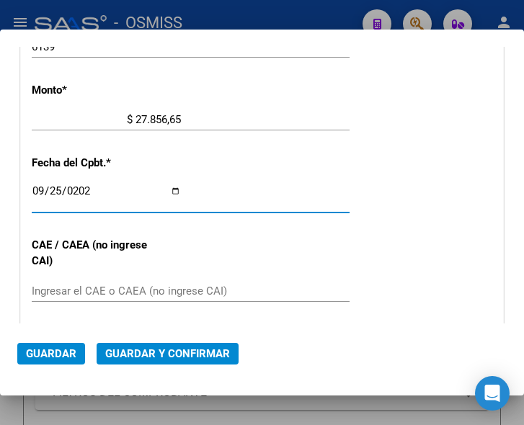
click at [128, 290] on input "Ingresar el CAE o CAEA (no ingrese CAI)" at bounding box center [106, 291] width 149 height 13
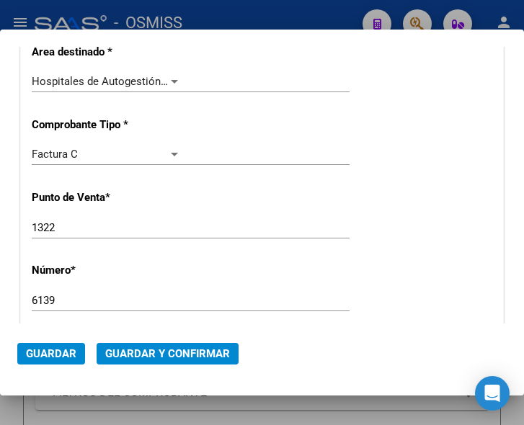
scroll to position [256, 0]
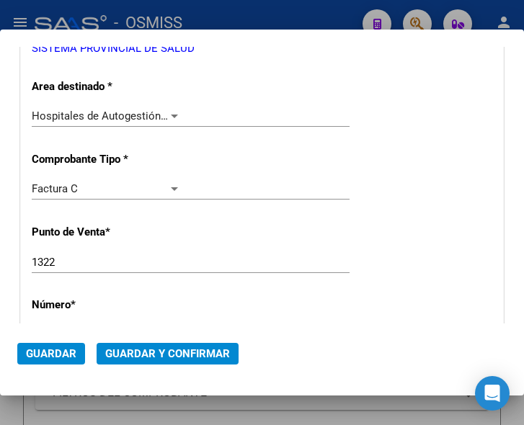
click at [171, 113] on div at bounding box center [174, 116] width 13 height 12
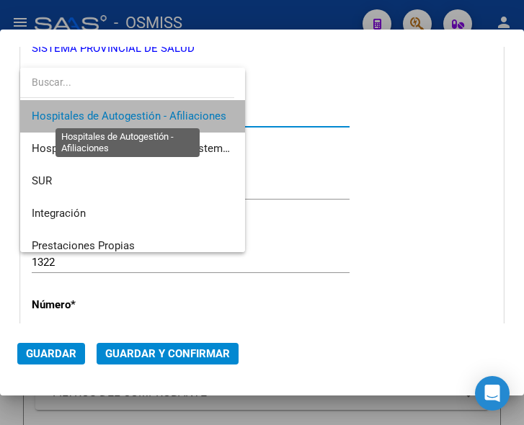
click at [171, 113] on span "Hospitales de Autogestión - Afiliaciones" at bounding box center [129, 116] width 195 height 13
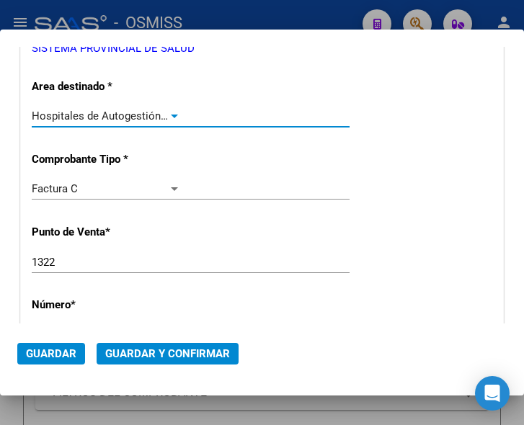
click at [166, 353] on span "Guardar y Confirmar" at bounding box center [167, 354] width 125 height 13
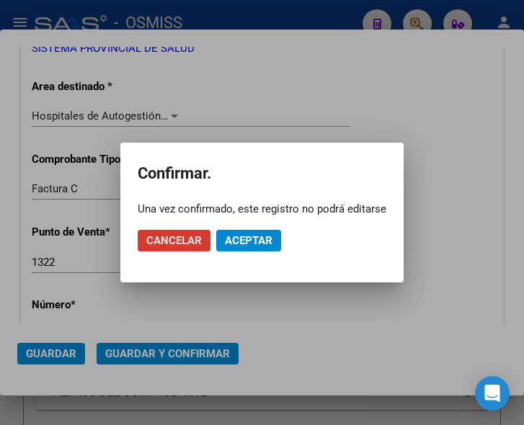
click at [248, 237] on span "Aceptar" at bounding box center [249, 240] width 48 height 13
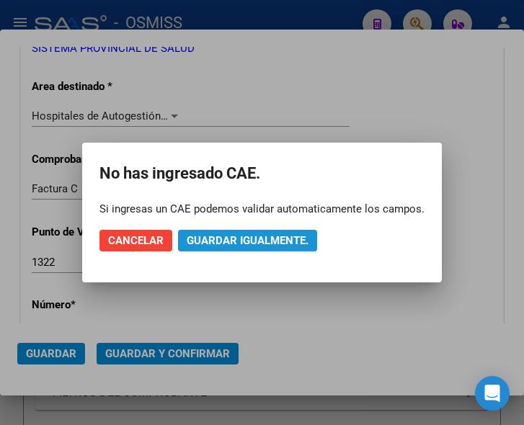
click at [249, 237] on span "Guardar igualmente." at bounding box center [248, 240] width 122 height 13
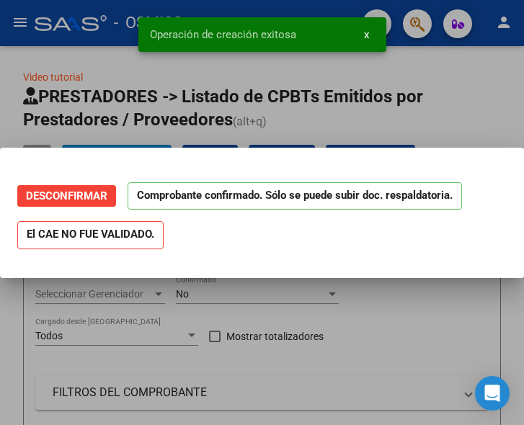
scroll to position [0, 0]
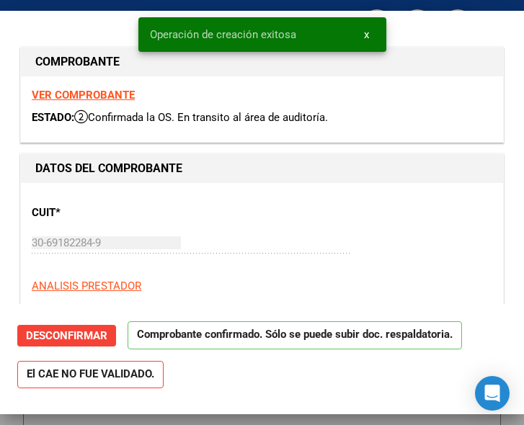
type input "2025-10-25"
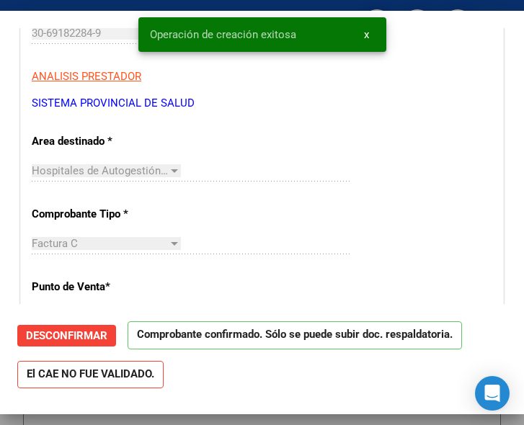
scroll to position [216, 0]
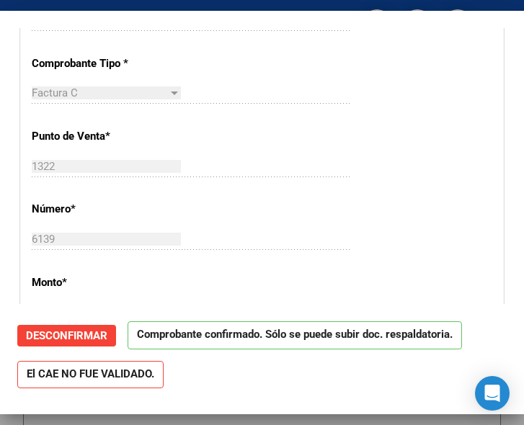
scroll to position [433, 0]
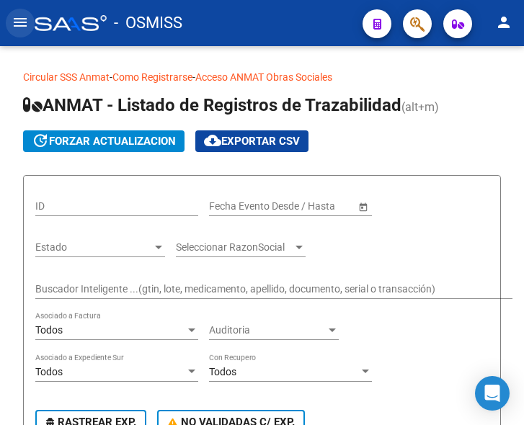
click at [16, 21] on mat-icon "menu" at bounding box center [20, 22] width 17 height 17
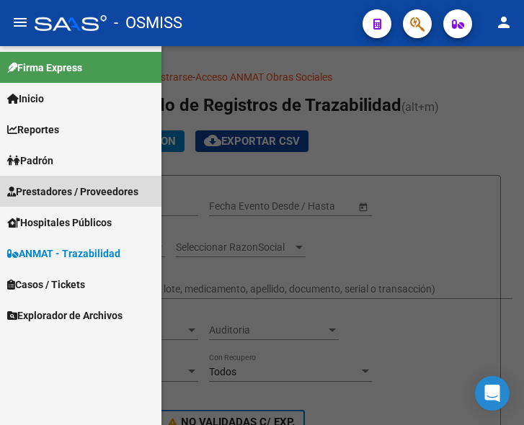
click at [94, 187] on span "Prestadores / Proveedores" at bounding box center [72, 192] width 131 height 16
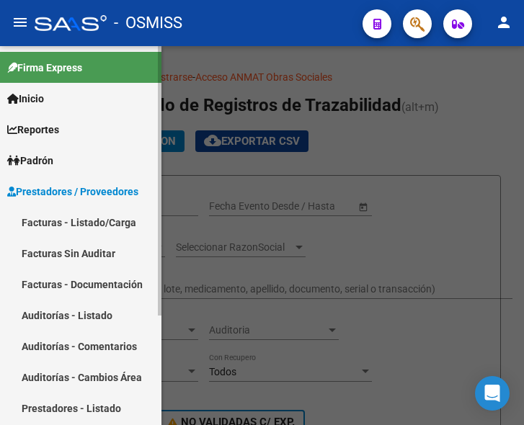
click at [98, 221] on link "Facturas - Listado/Carga" at bounding box center [81, 222] width 162 height 31
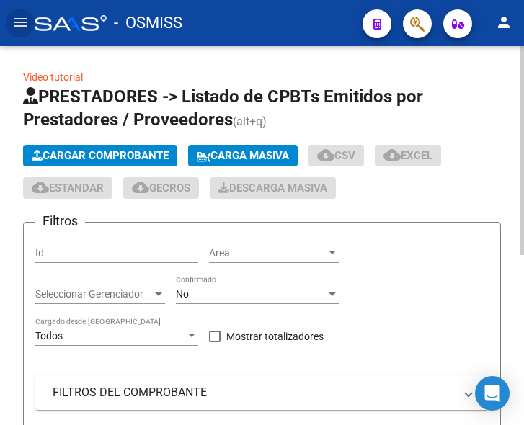
click at [145, 155] on span "Cargar Comprobante" at bounding box center [100, 155] width 137 height 13
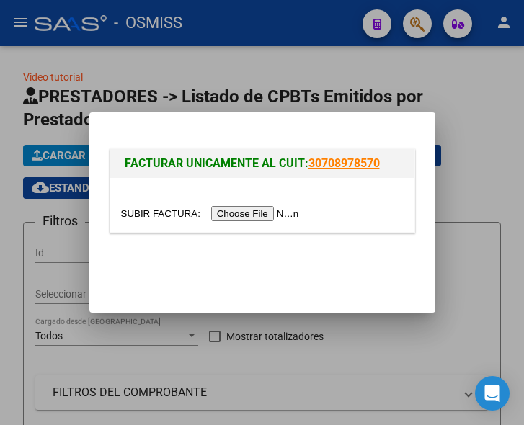
click at [241, 215] on input "file" at bounding box center [212, 213] width 182 height 15
